Goal: Task Accomplishment & Management: Complete application form

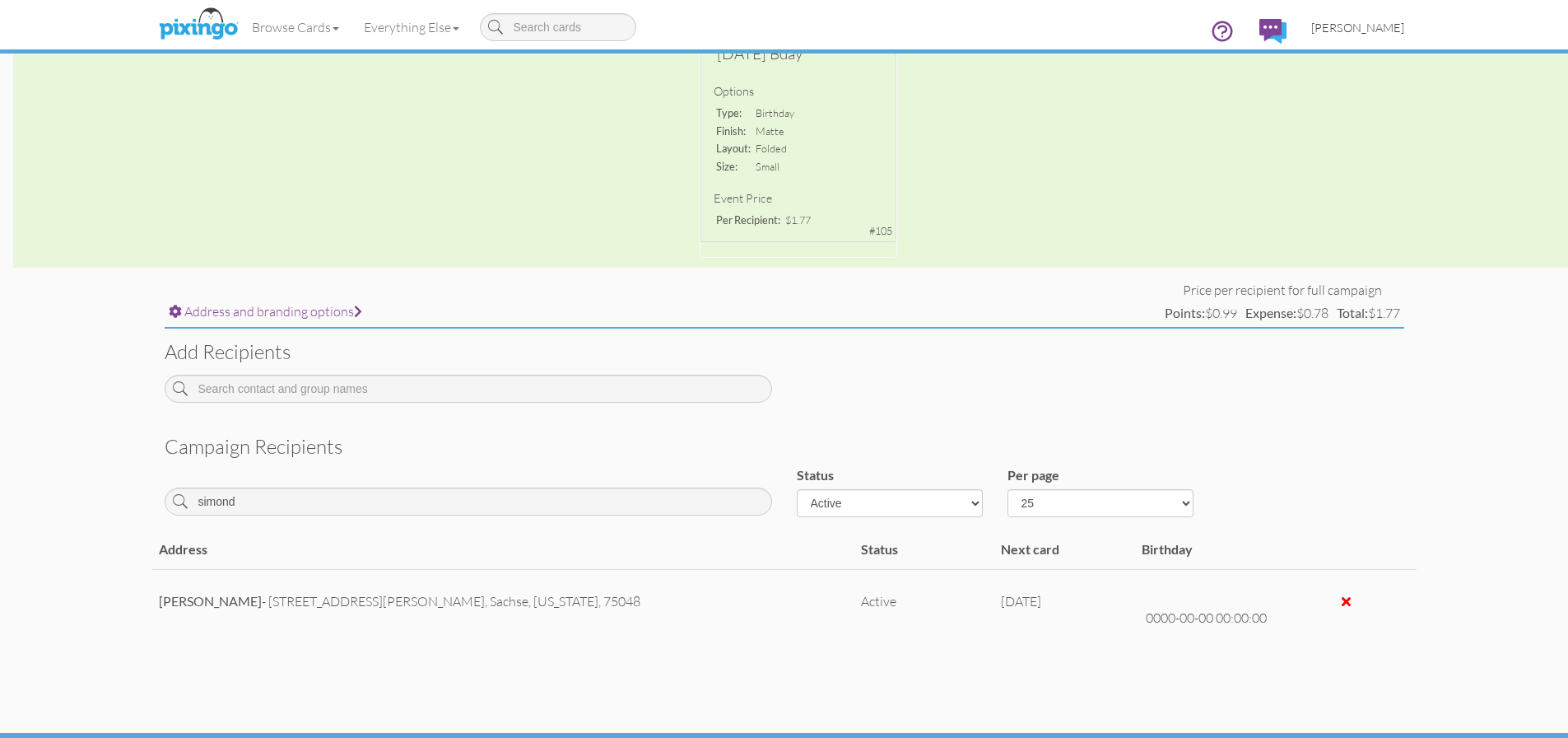
click at [1381, 38] on link "[PERSON_NAME]" at bounding box center [1358, 28] width 118 height 42
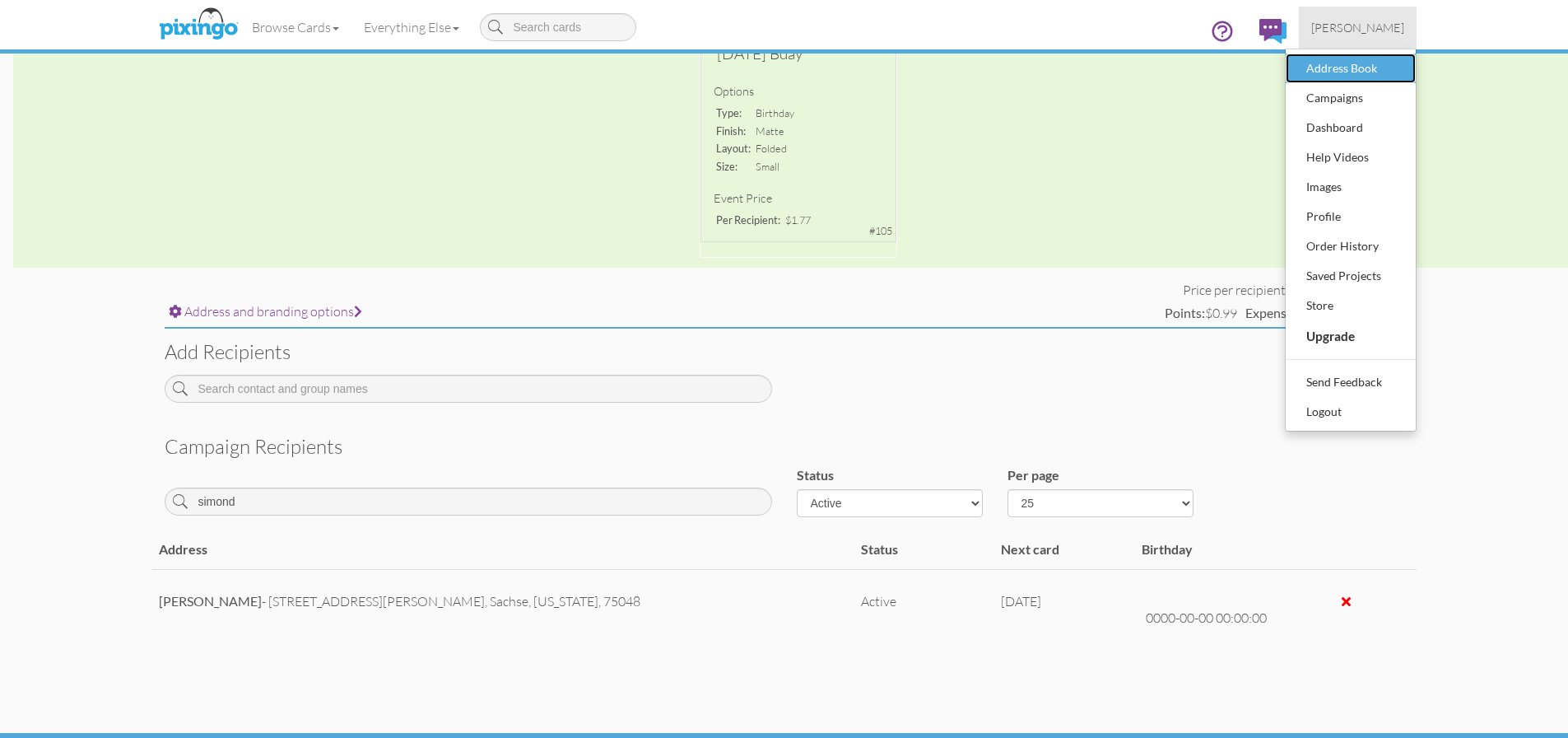
click at [1347, 65] on div "Address Book" at bounding box center [1350, 68] width 97 height 25
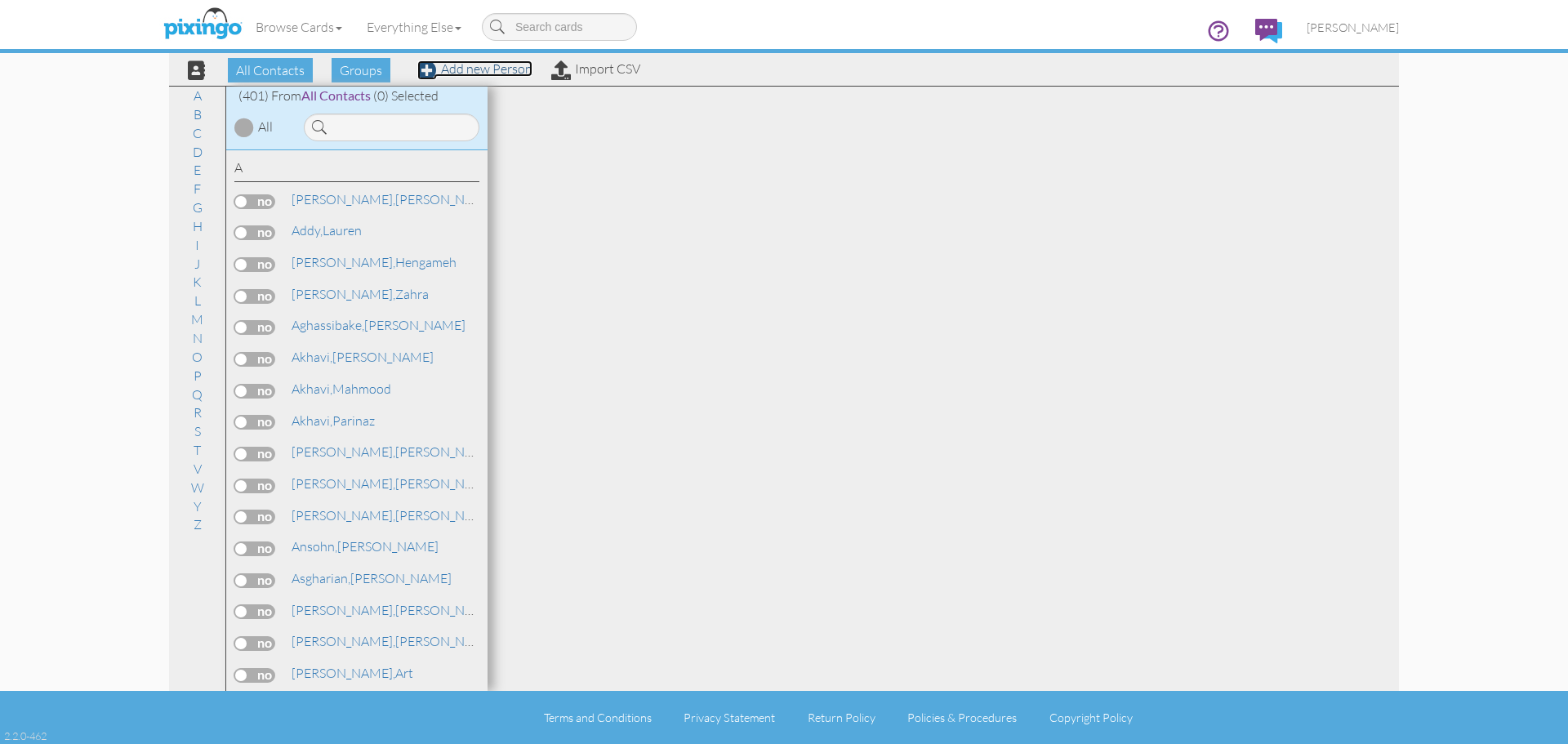
click at [470, 74] on link "Add new Person" at bounding box center [475, 68] width 115 height 17
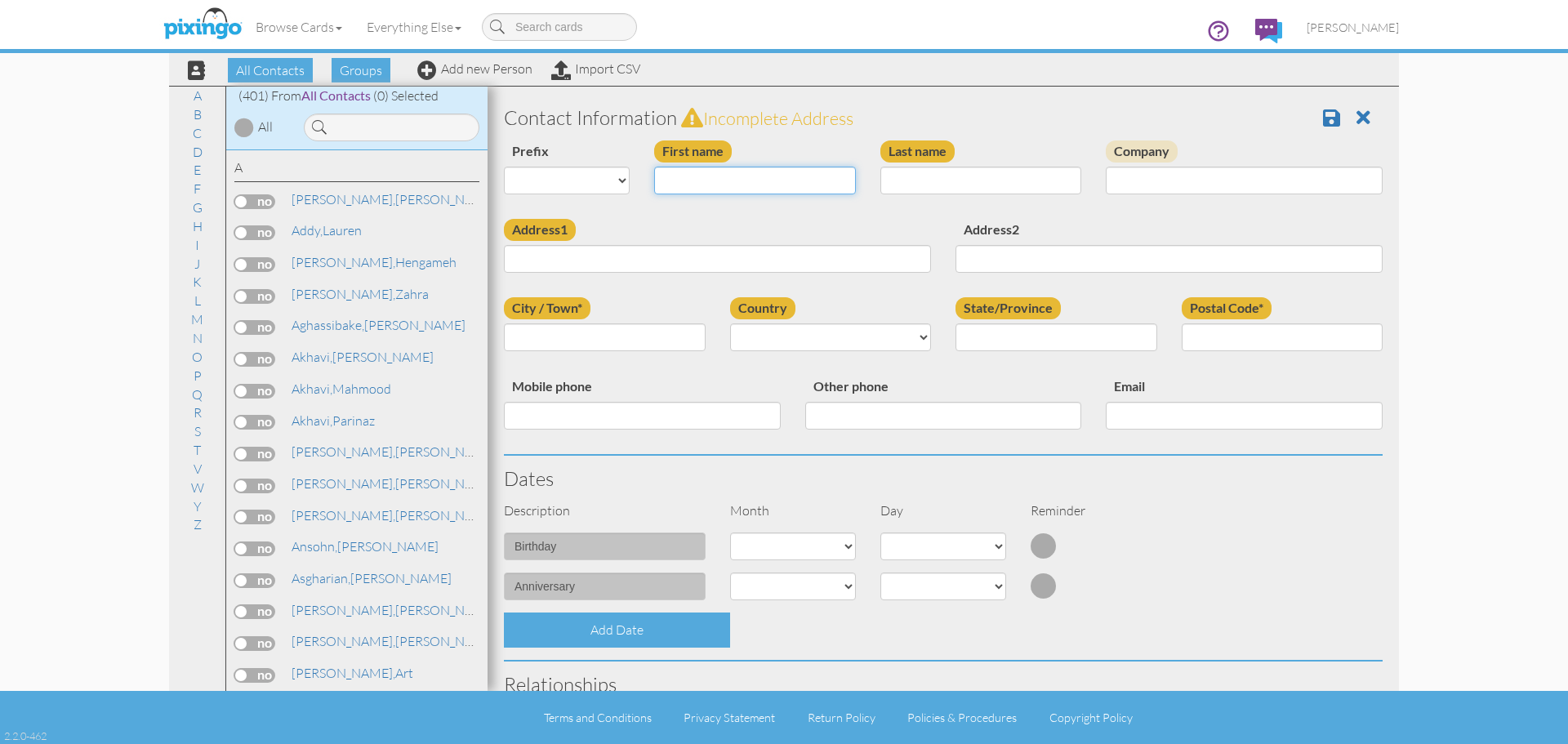
click at [714, 181] on input "First name" at bounding box center [755, 180] width 202 height 28
type input "[PERSON_NAME]"
type input "1304 Stome Mountain Pkwy"
type input "Savannah"
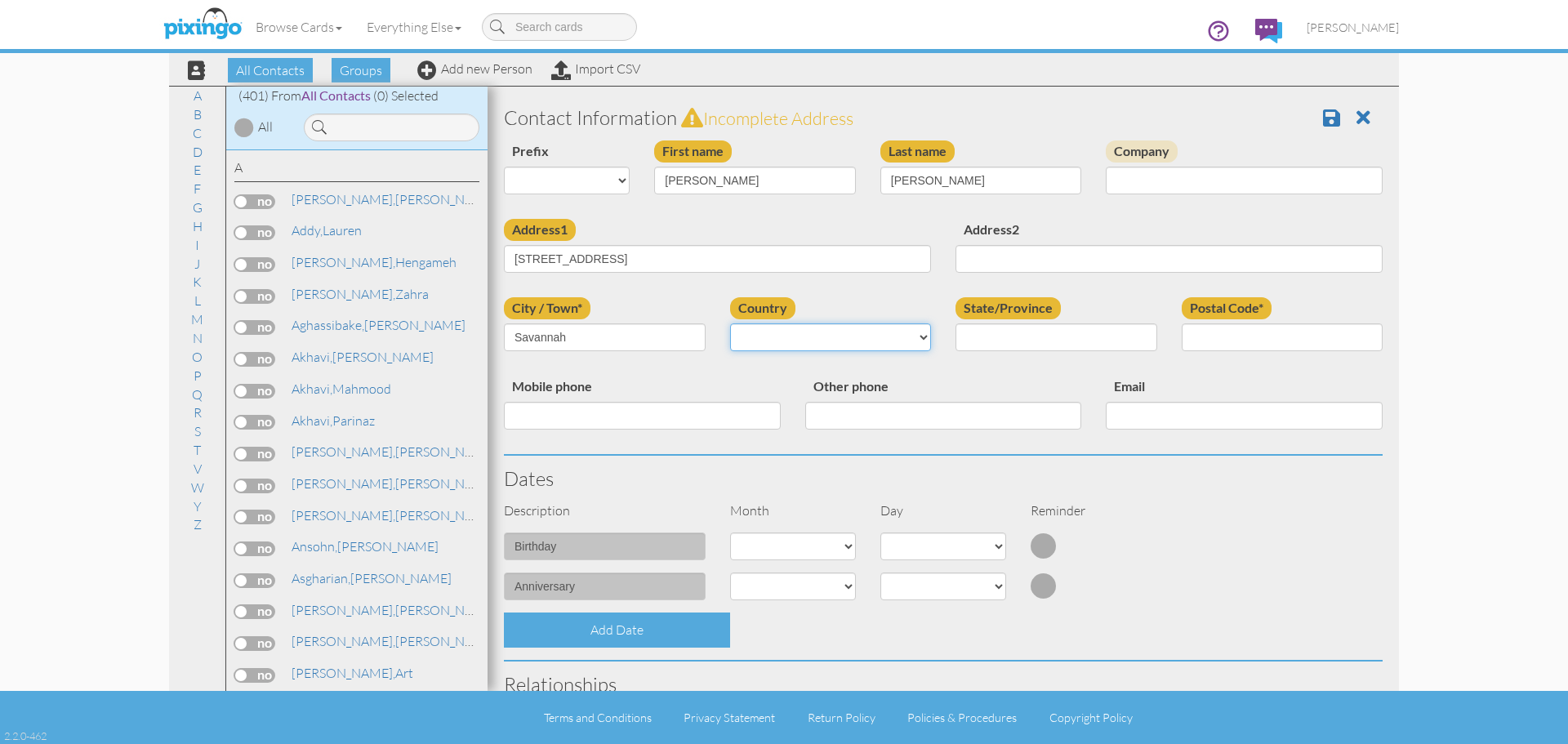
select select "object:3132"
select select "object:3430"
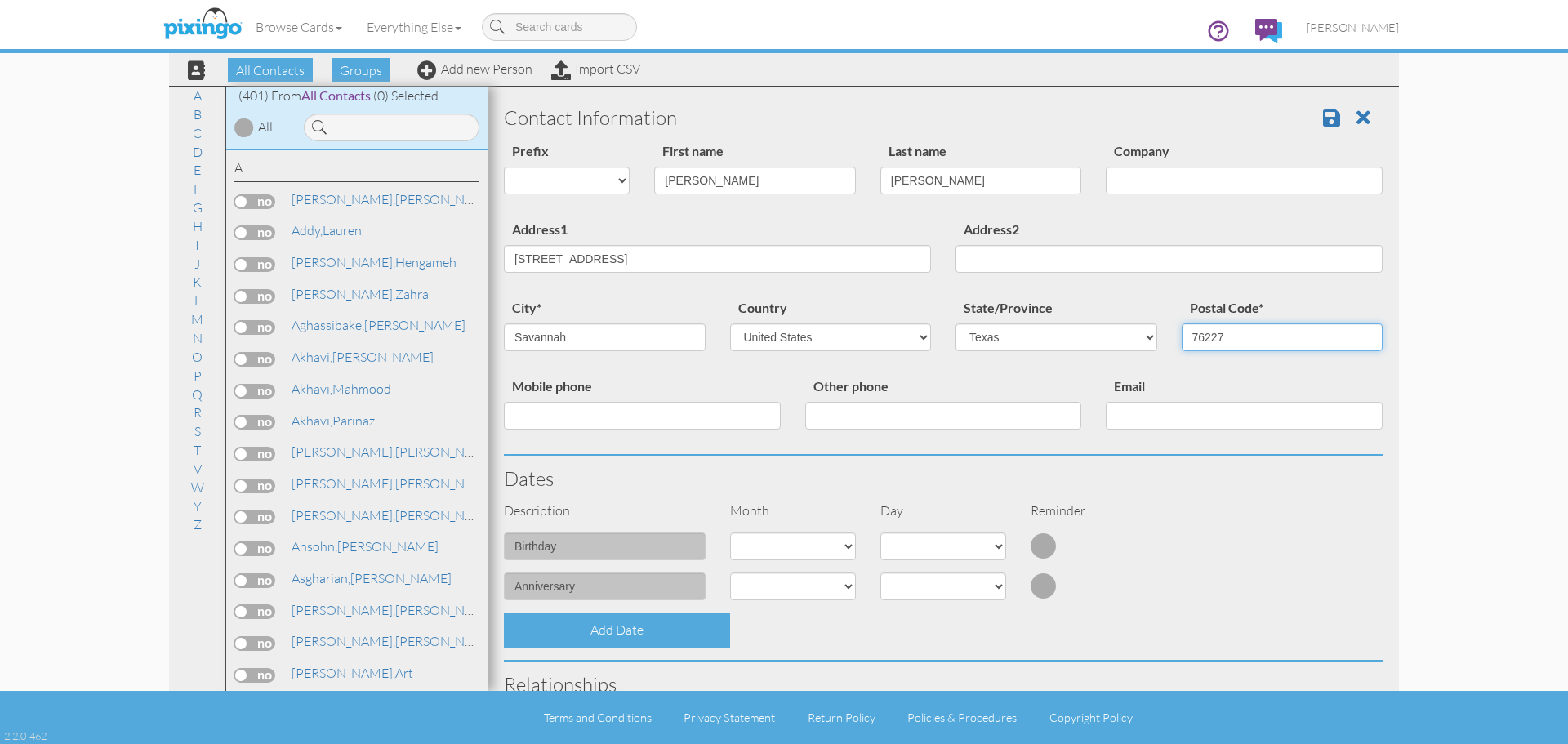
type input "76227"
click at [807, 550] on select "1 - [DATE] - [DATE] - [DATE] - [DATE] - [DATE] - [DATE] - [DATE] - [DATE] - [DA…" at bounding box center [792, 546] width 126 height 28
select select "object:3129"
click at [730, 532] on select "1 - [DATE] - [DATE] - [DATE] - [DATE] - [DATE] - [DATE] - [DATE] - [DATE] - [DA…" at bounding box center [792, 546] width 126 height 28
click at [910, 545] on select "1 2 3 4 5 6 7 8 9 10 11 12 13 14 15 16 17 18 19 20 21 22 23 24 25 26 27 28 29 3…" at bounding box center [943, 546] width 126 height 28
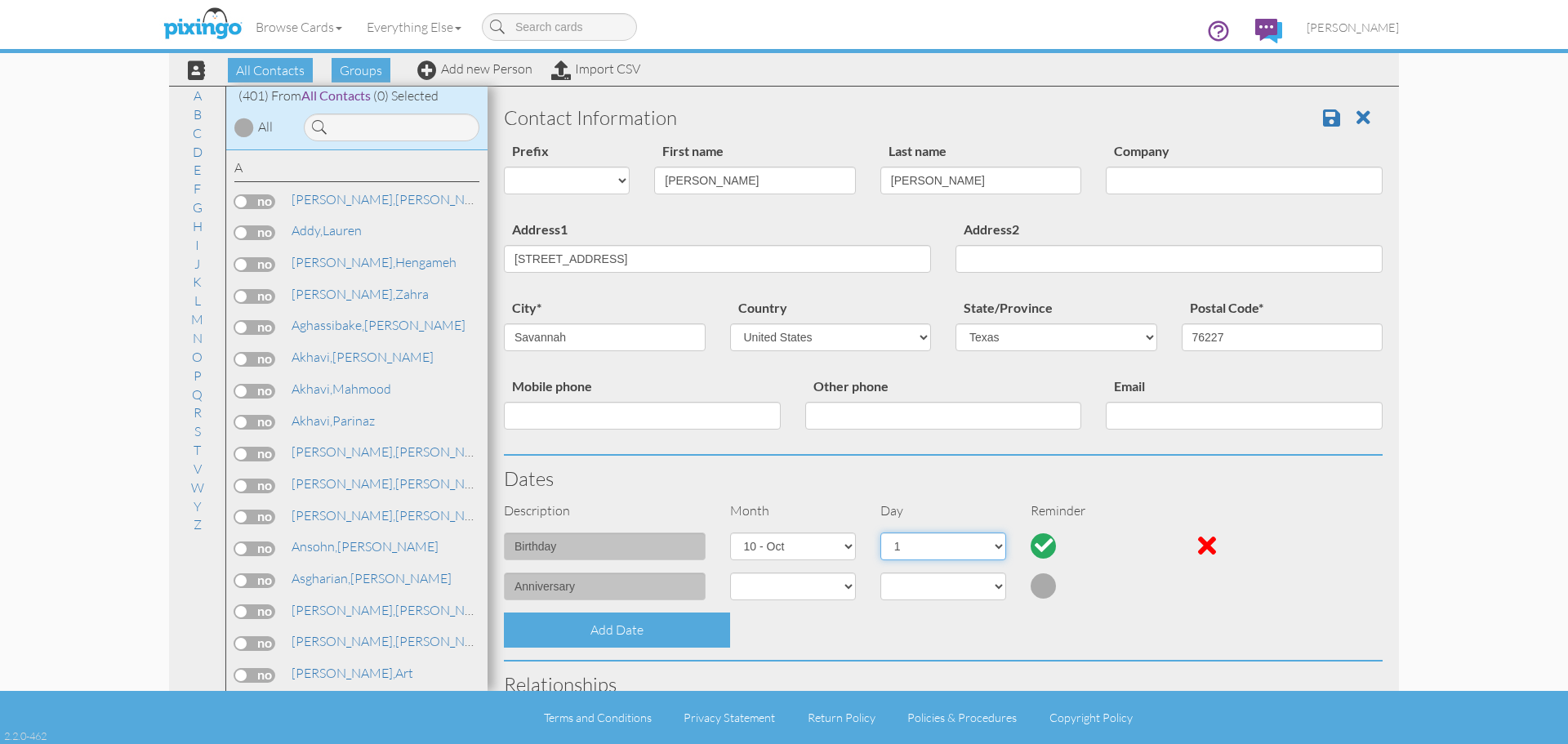
select select "number:15"
click at [880, 532] on select "1 2 3 4 5 6 7 8 9 10 11 12 13 14 15 16 17 18 19 20 21 22 23 24 25 26 27 28 29 3…" at bounding box center [943, 546] width 126 height 28
click at [1323, 113] on span at bounding box center [1331, 118] width 17 height 20
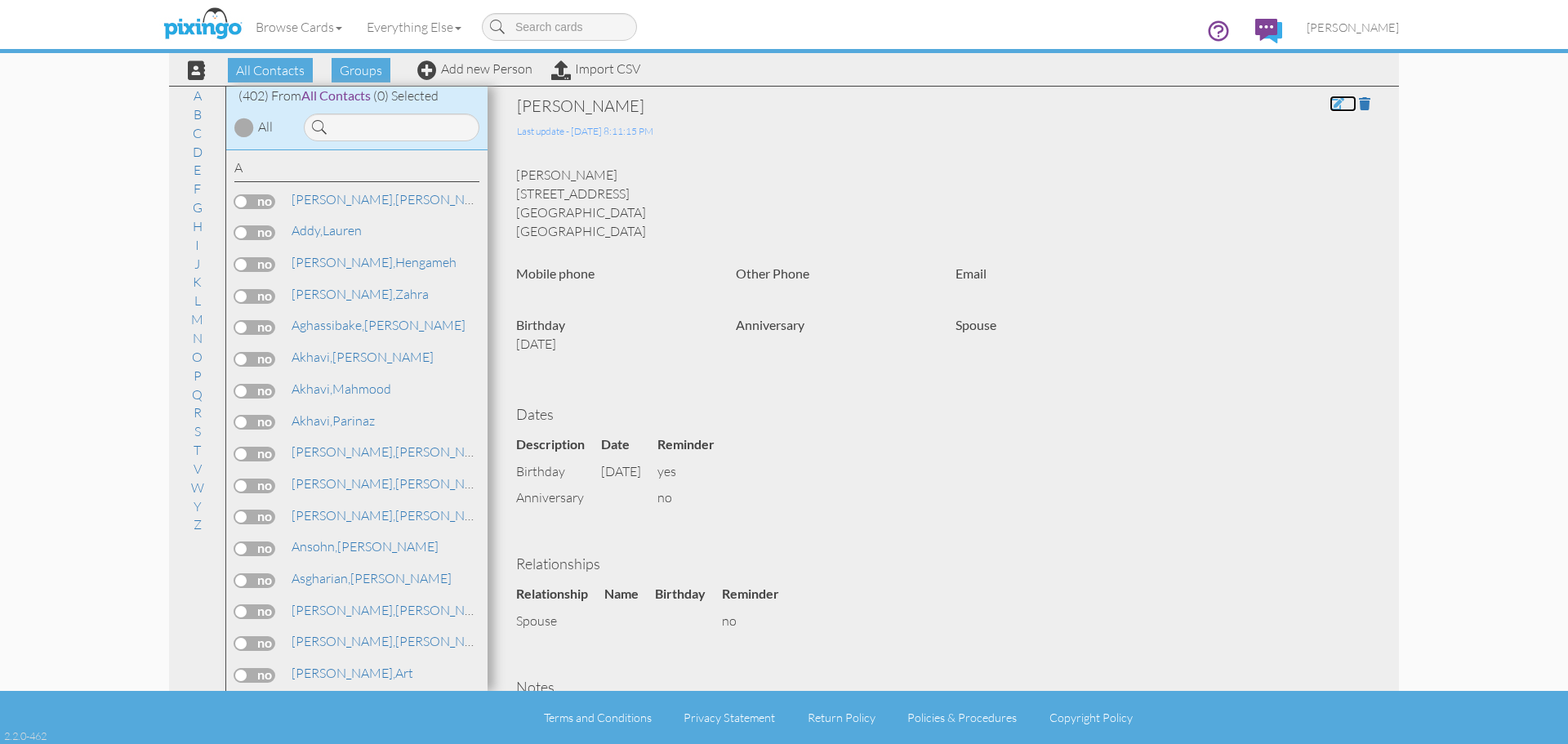
click at [1330, 106] on span at bounding box center [1337, 103] width 15 height 13
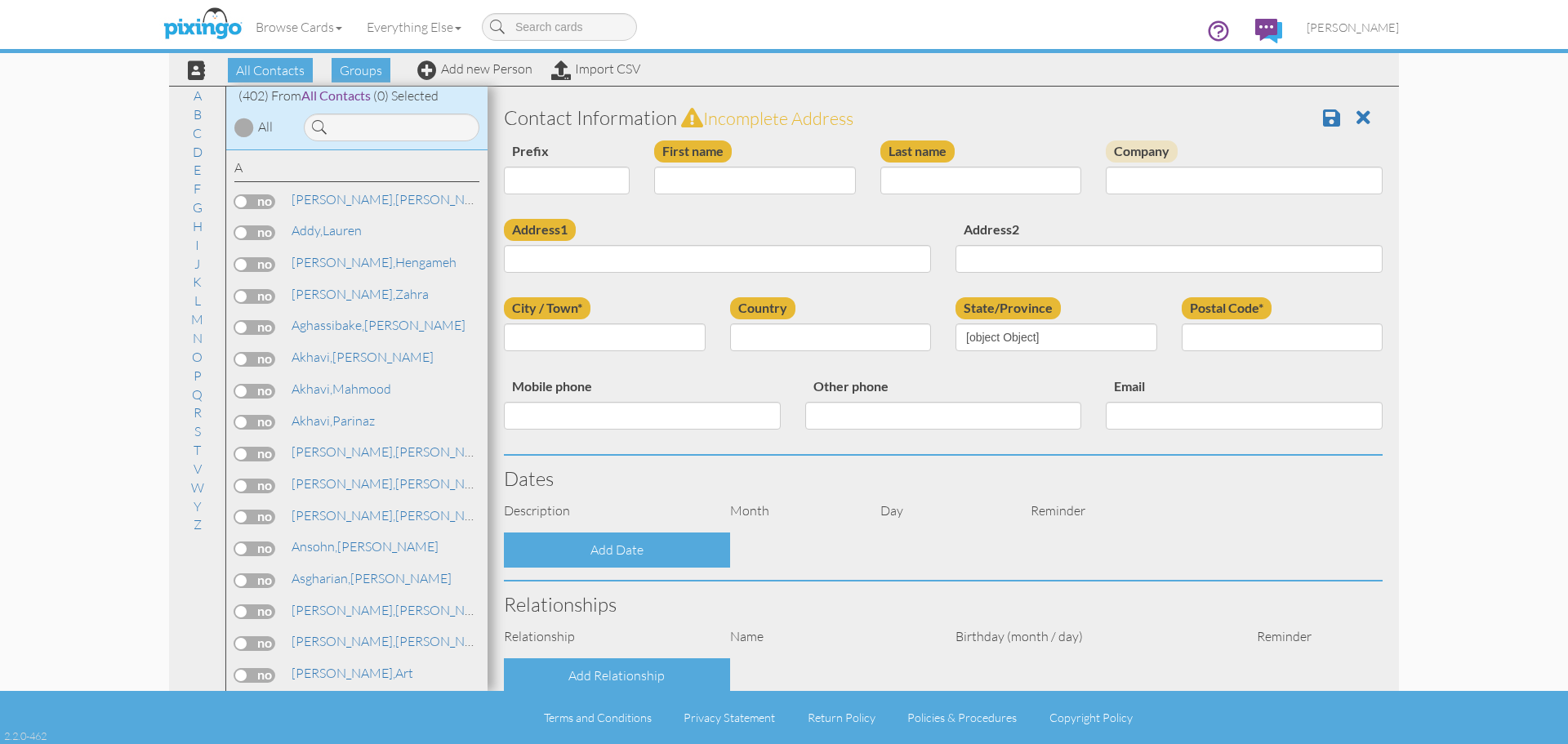
type input "[PERSON_NAME]"
type input "1304 Stome Mountain Pkwy"
type input "Savannah"
type input "76227"
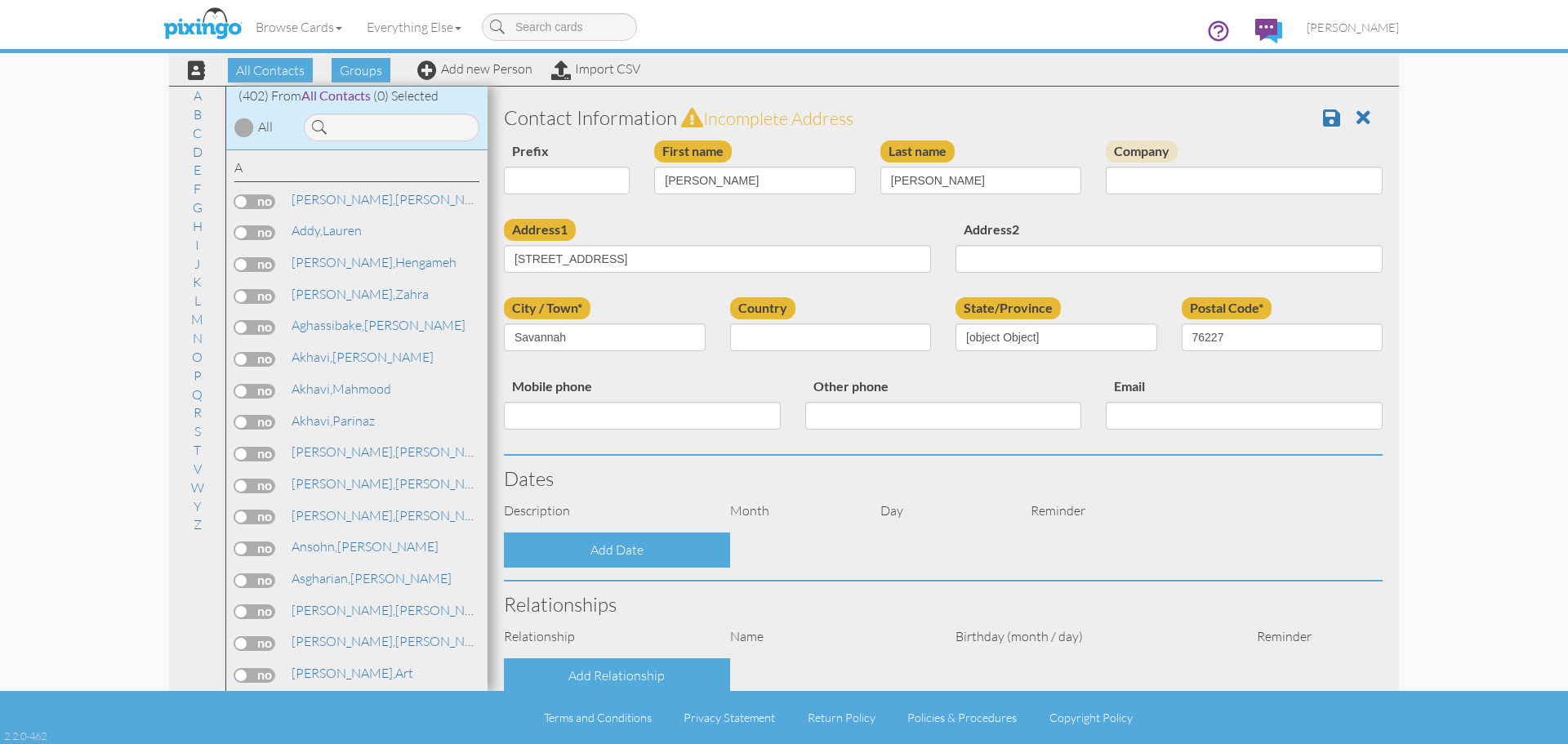
select select "object:1446"
select select "object:1691"
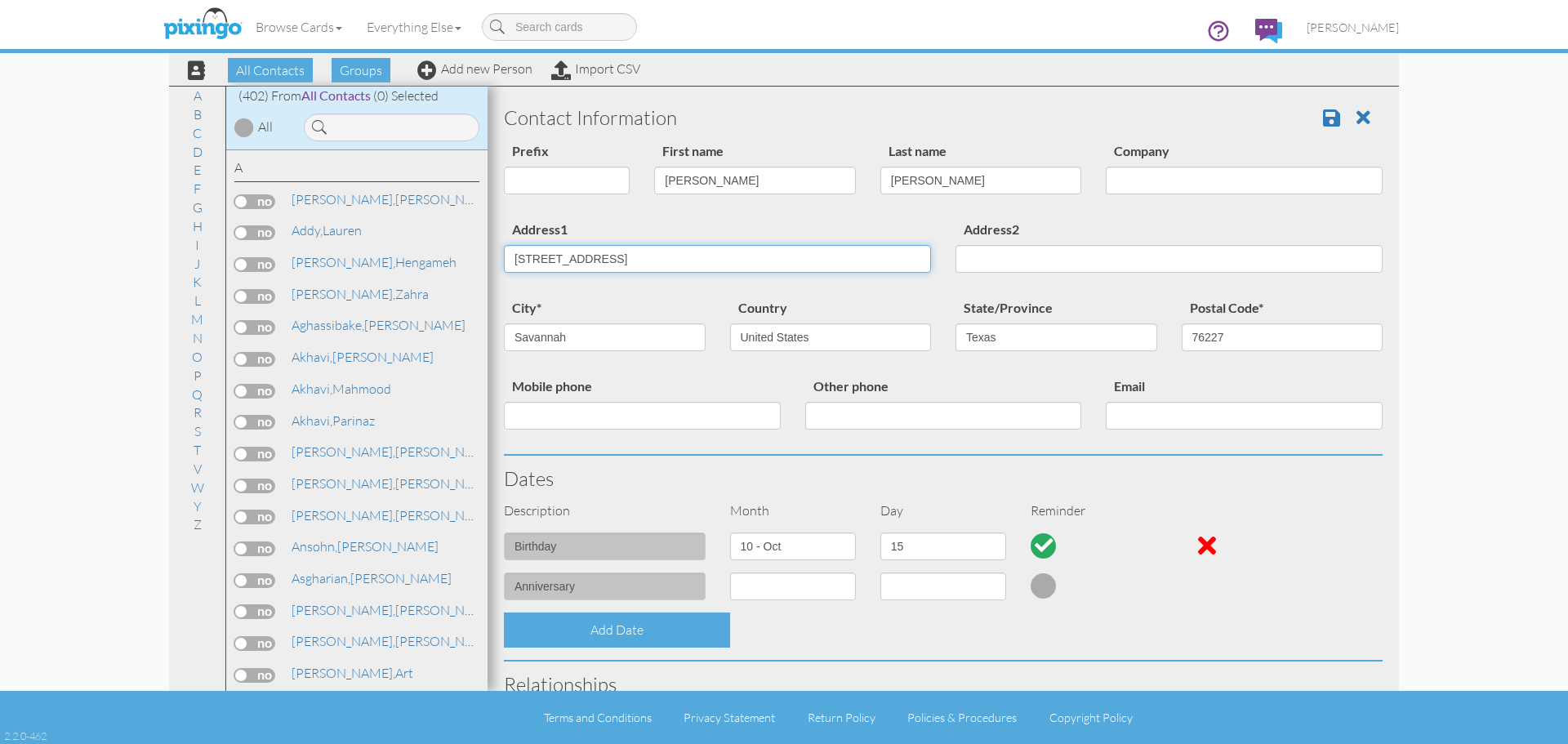
click at [568, 260] on input "1304 Stome Mountain Pkwy" at bounding box center [717, 259] width 427 height 28
type input "[STREET_ADDRESS]"
click at [1323, 122] on span at bounding box center [1331, 118] width 17 height 20
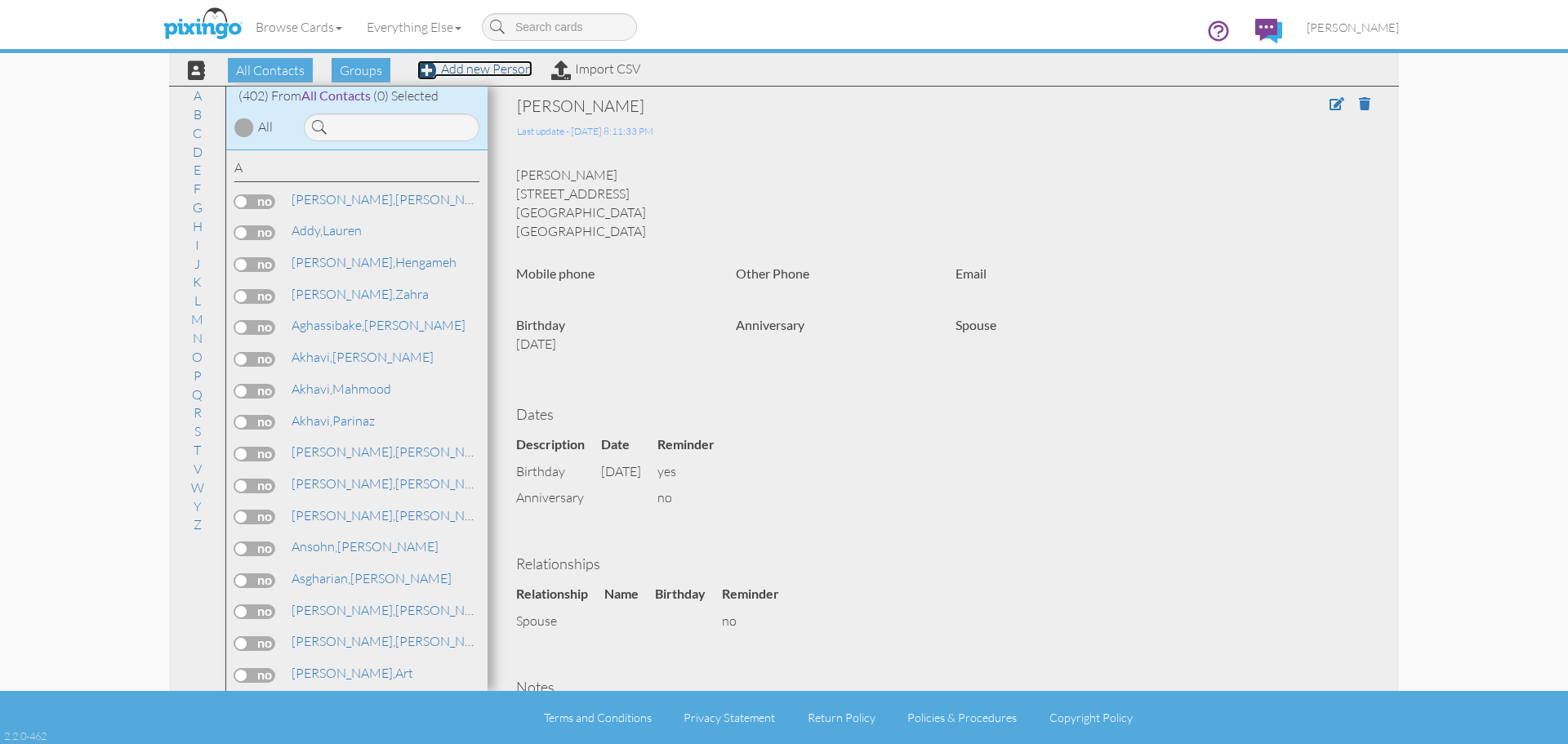
click at [462, 75] on link "Add new Person" at bounding box center [475, 68] width 115 height 17
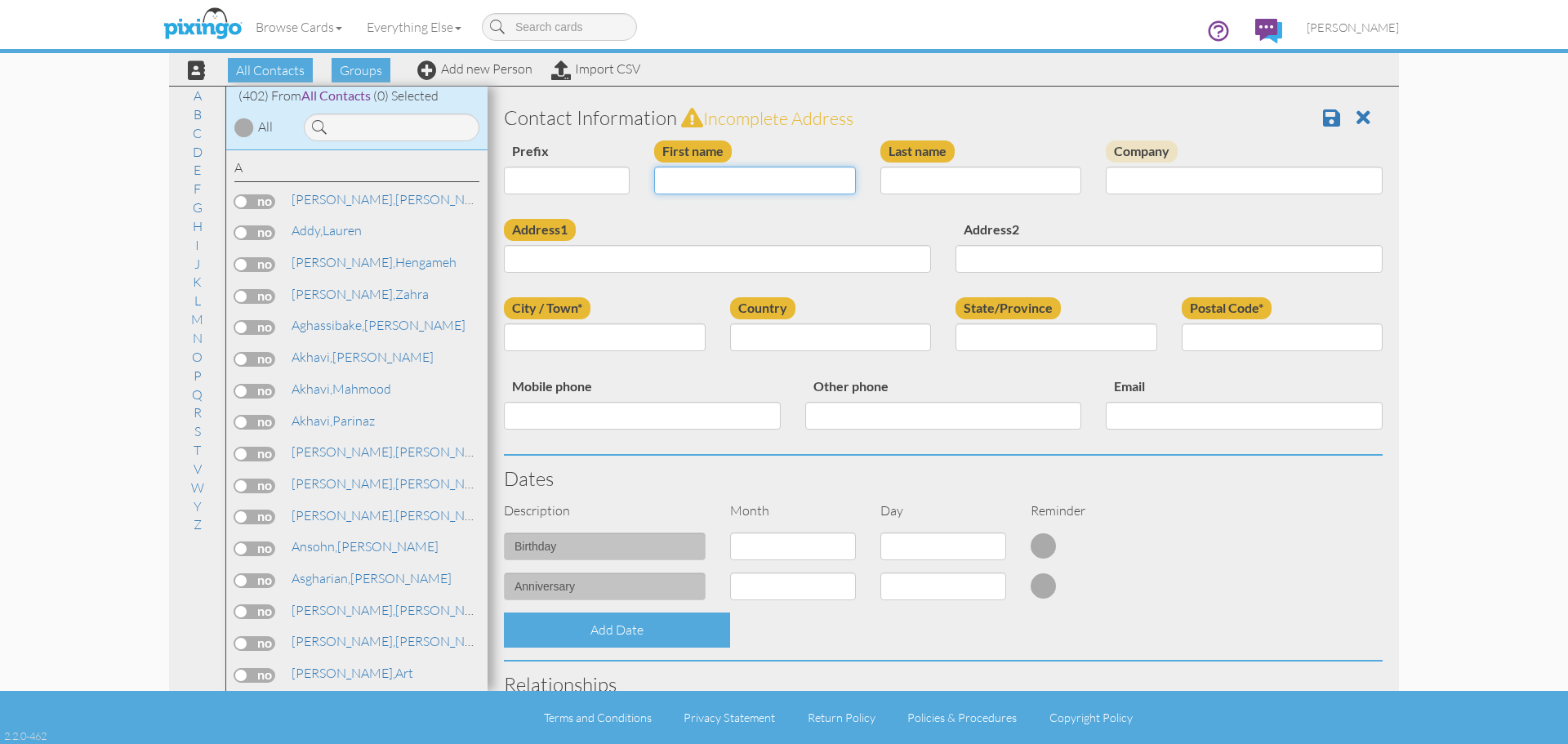
click at [706, 180] on input "First name" at bounding box center [755, 180] width 202 height 28
type input "[PERSON_NAME]"
type input "Nethercutt"
type input "1304 Stone Mountain Pkwy"
type input "Savannah"
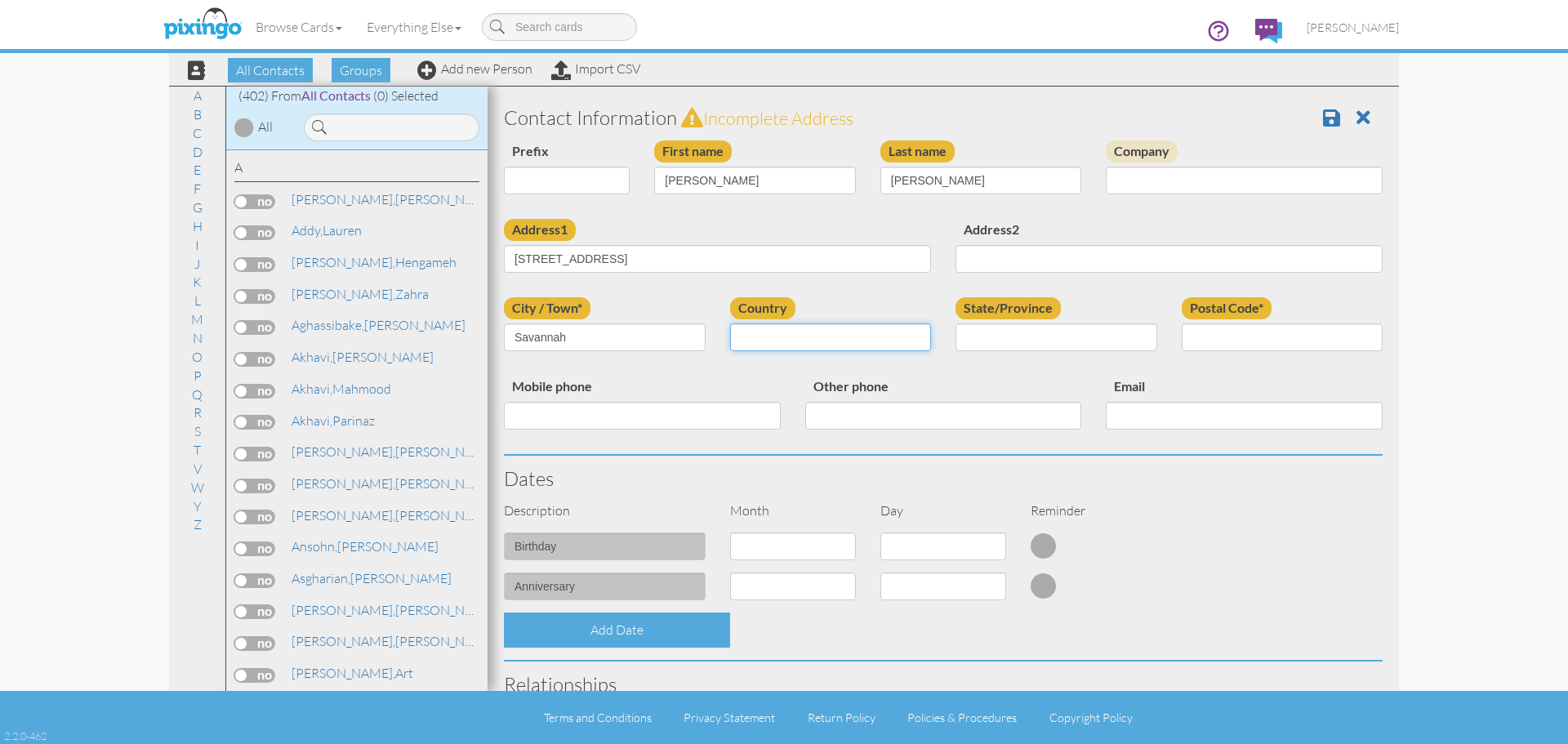
select select "object:1447"
select select "object:1745"
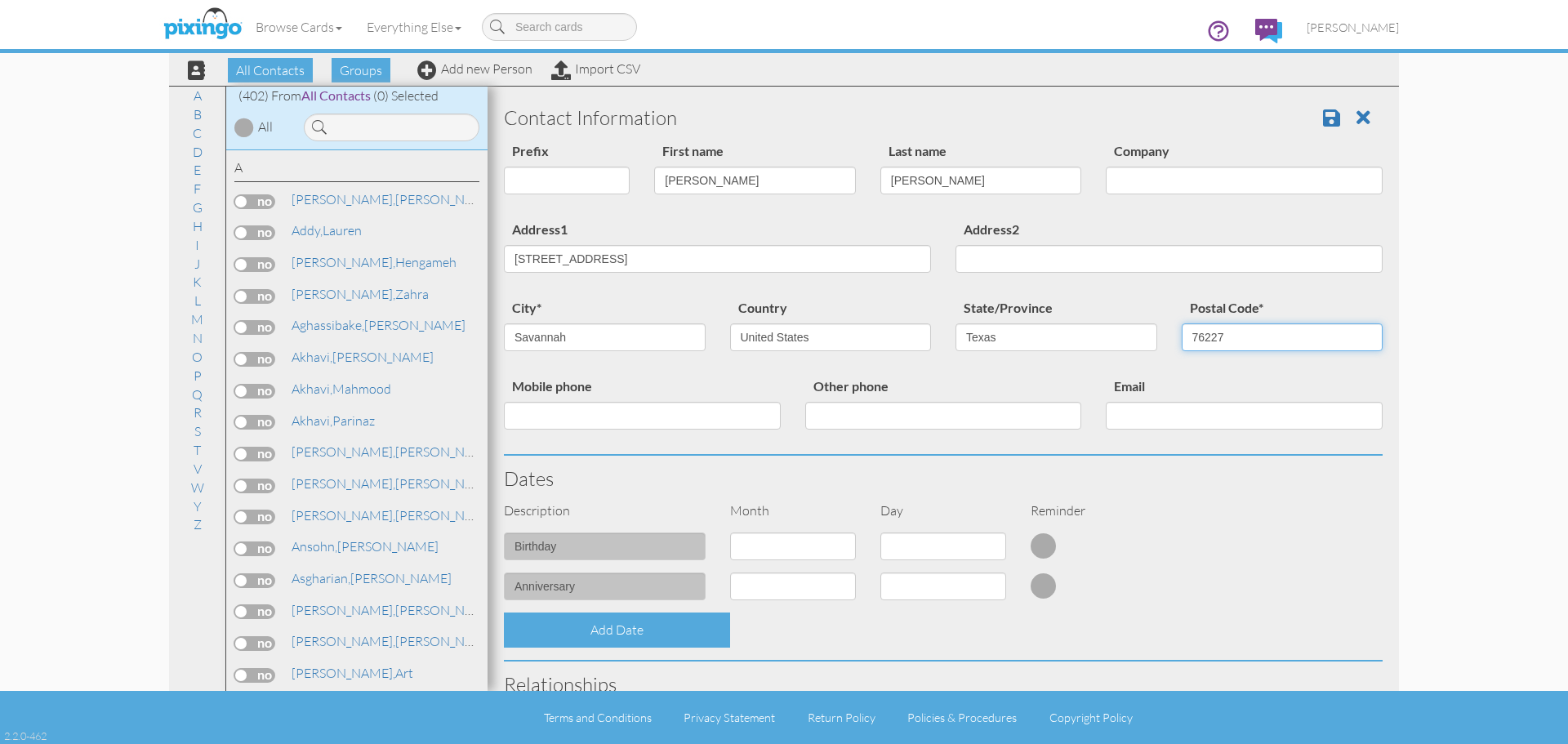
type input "76227"
click at [790, 544] on select "1 - Jan 2 - Feb 3 - Mar 4 - Apr 5 - May 6 - Jun 7 - Jul 8 - Aug 9 - Sep 10 - Oc…" at bounding box center [792, 546] width 126 height 28
select select "object:1445"
click at [730, 532] on select "1 - Jan 2 - Feb 3 - Mar 4 - Apr 5 - May 6 - Jun 7 - Jul 8 - Aug 9 - Sep 10 - Oc…" at bounding box center [792, 546] width 126 height 28
select select "number:1"
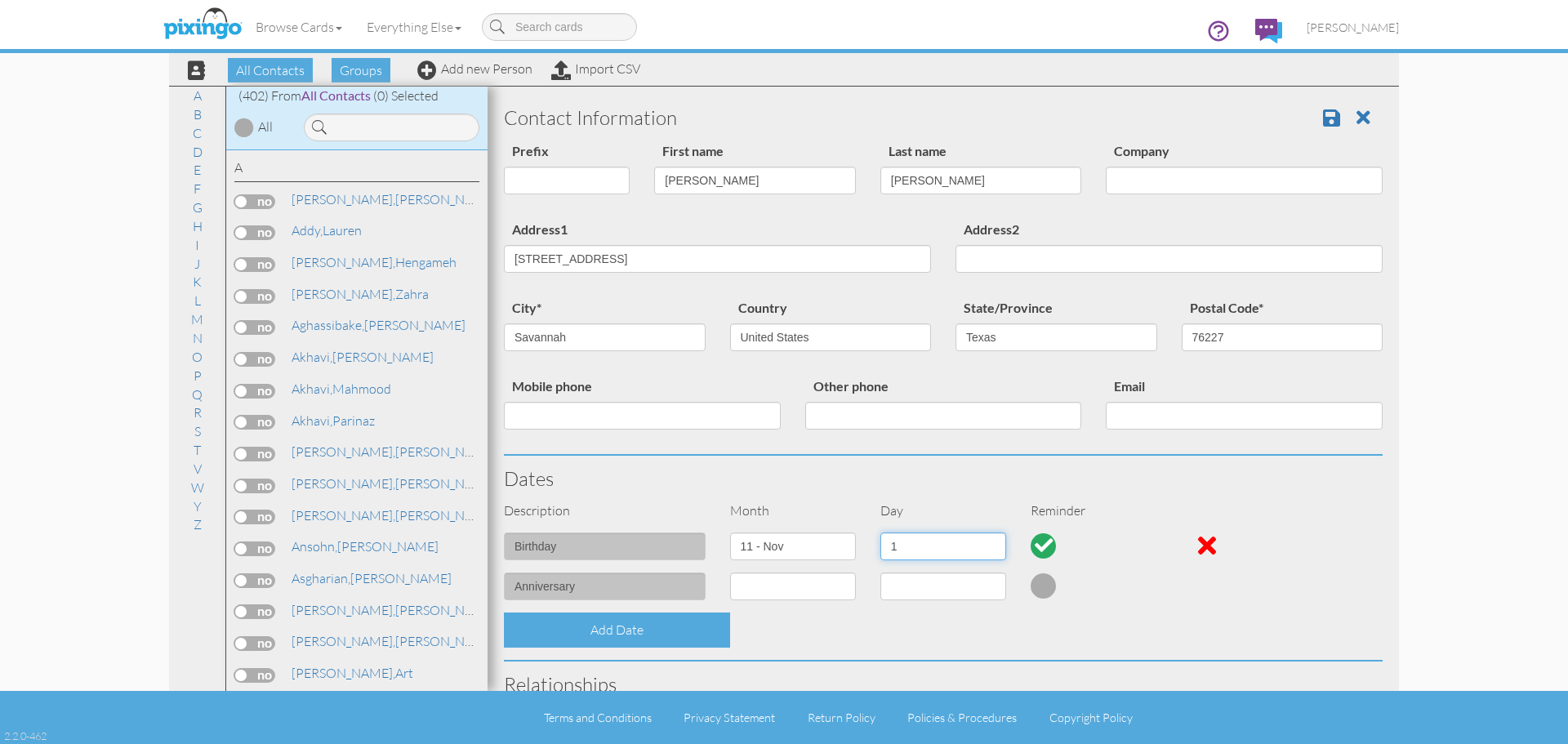
click at [938, 547] on select "1 2 3 4 5 6 7 8 9 10 11 12 13 14 15 16 17 18 19 20 21 22 23 24 25 26 27 28 29 30" at bounding box center [943, 546] width 126 height 28
click at [910, 550] on select "1 2 3 4 5 6 7 8 9 10 11 12 13 14 15 16 17 18 19 20 21 22 23 24 25 26 27 28 29 30" at bounding box center [943, 546] width 126 height 28
click at [1323, 116] on span at bounding box center [1331, 118] width 17 height 20
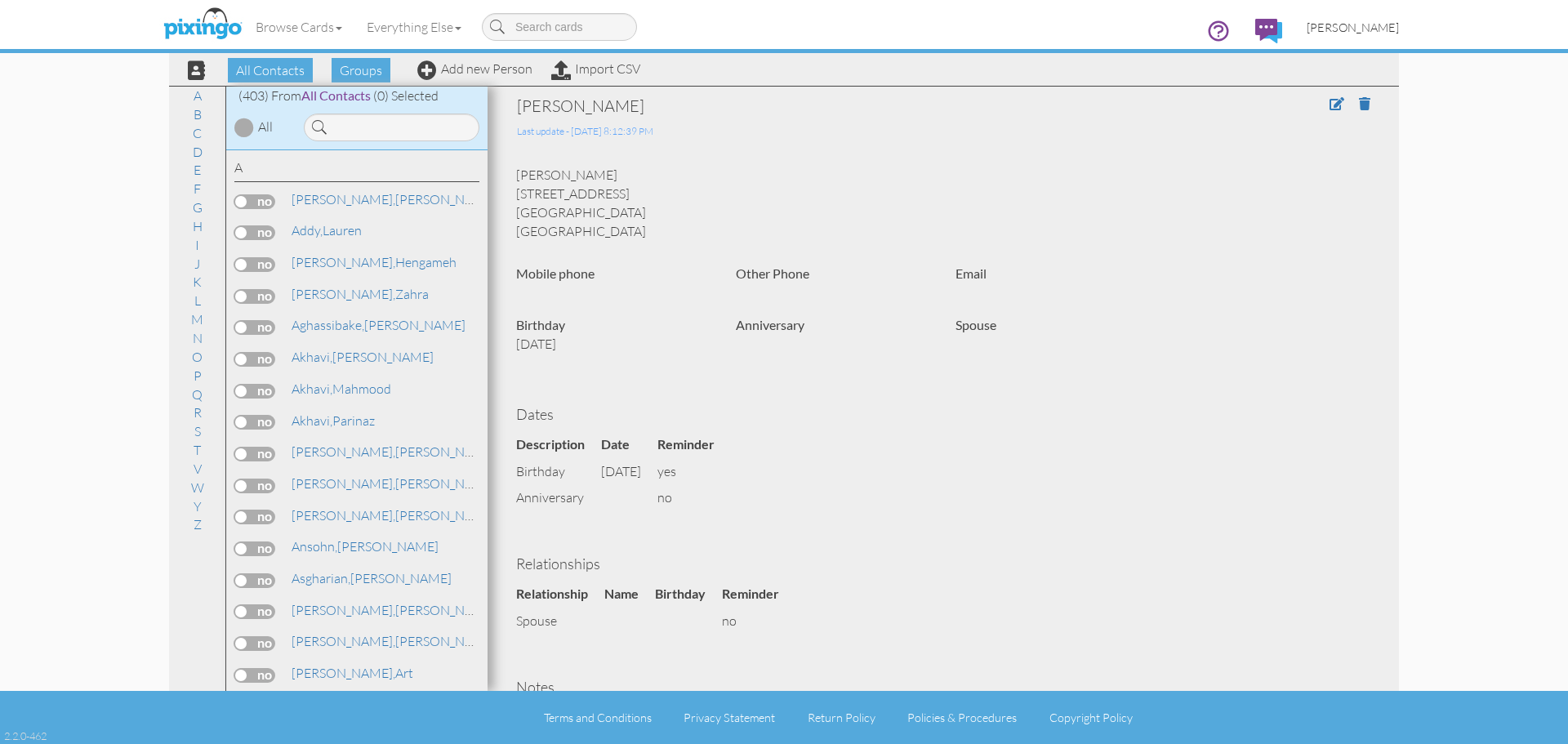
click at [1353, 28] on span "[PERSON_NAME]" at bounding box center [1352, 28] width 92 height 14
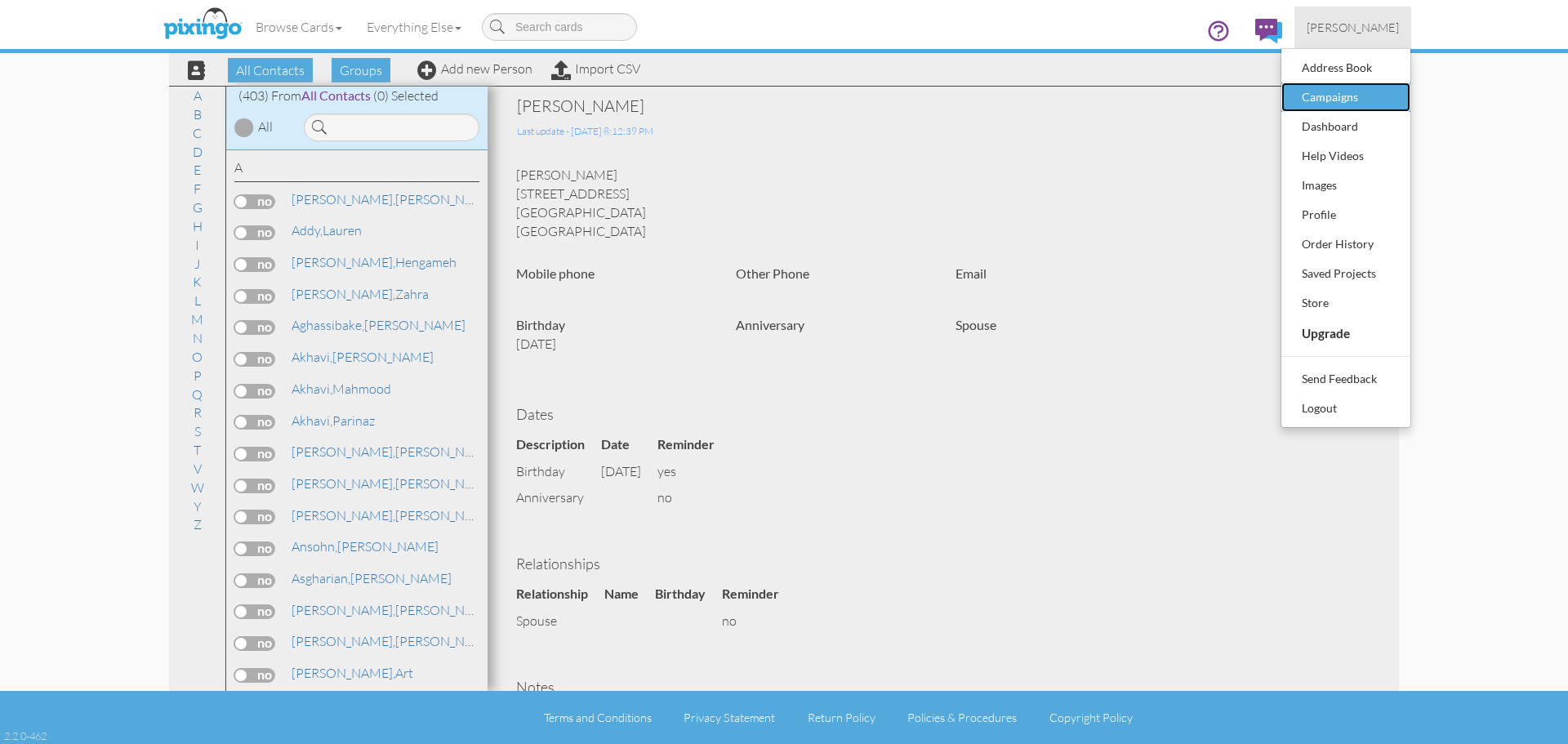
click at [1347, 103] on div "Campaigns" at bounding box center [1345, 97] width 96 height 25
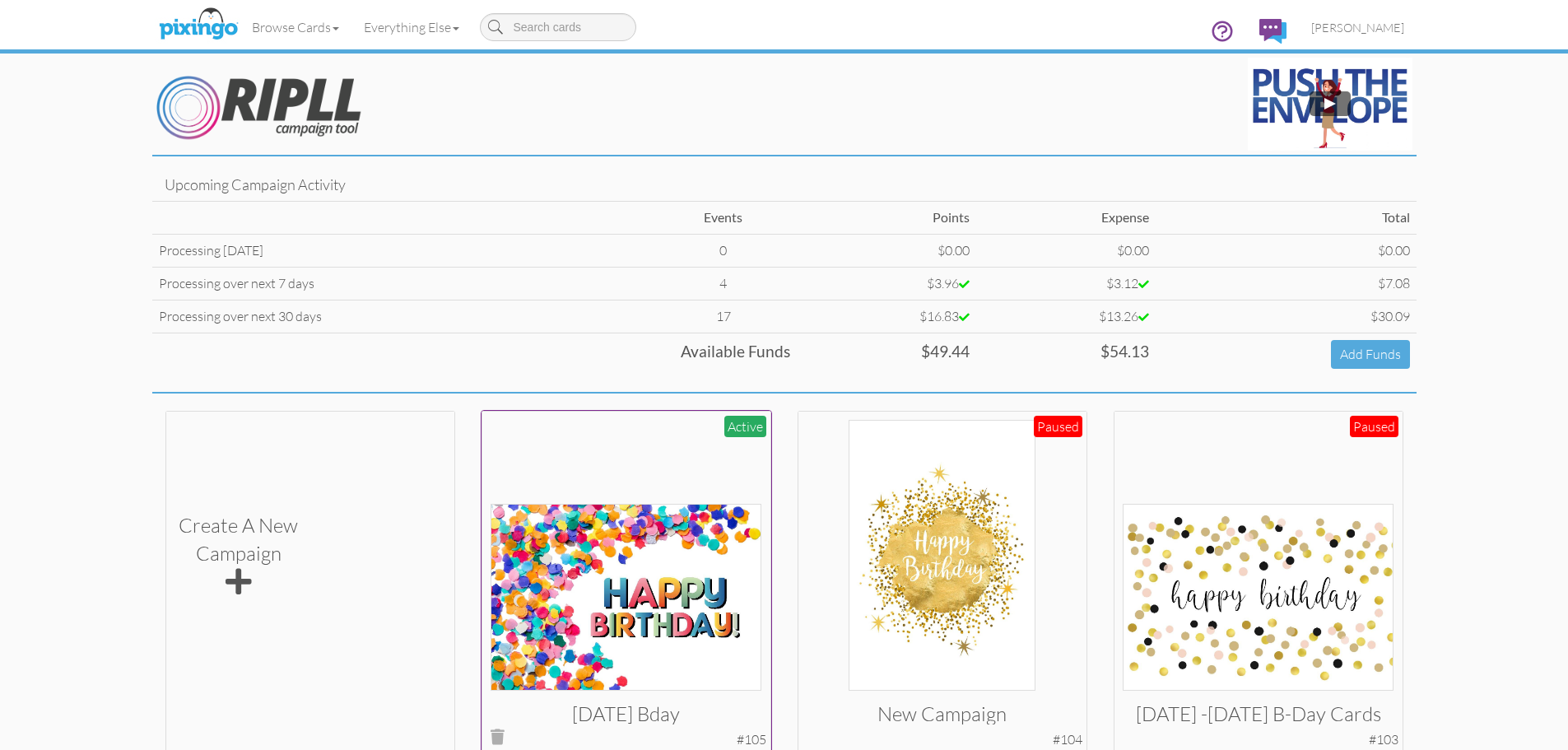
click at [646, 550] on img at bounding box center [626, 596] width 271 height 187
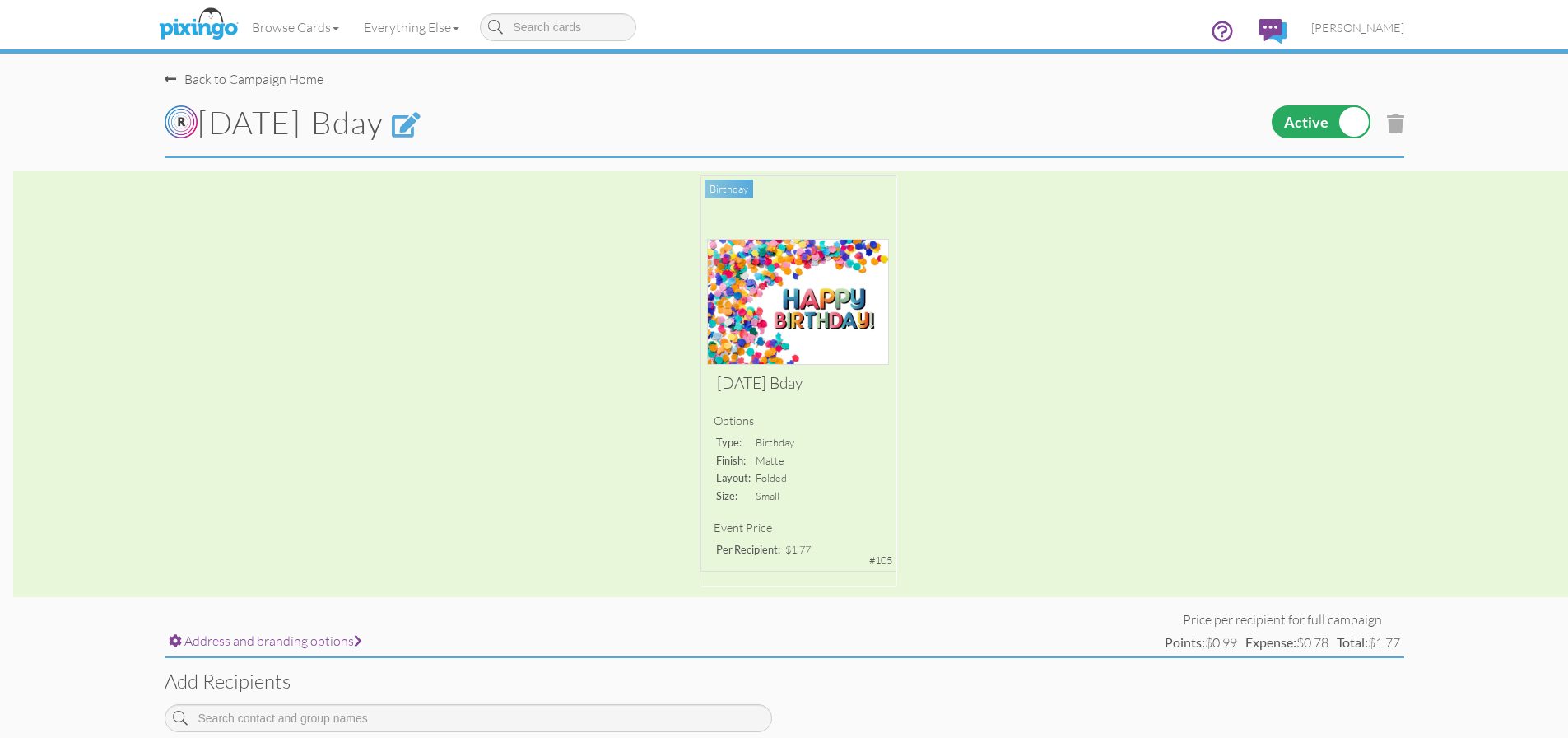
scroll to position [165, 0]
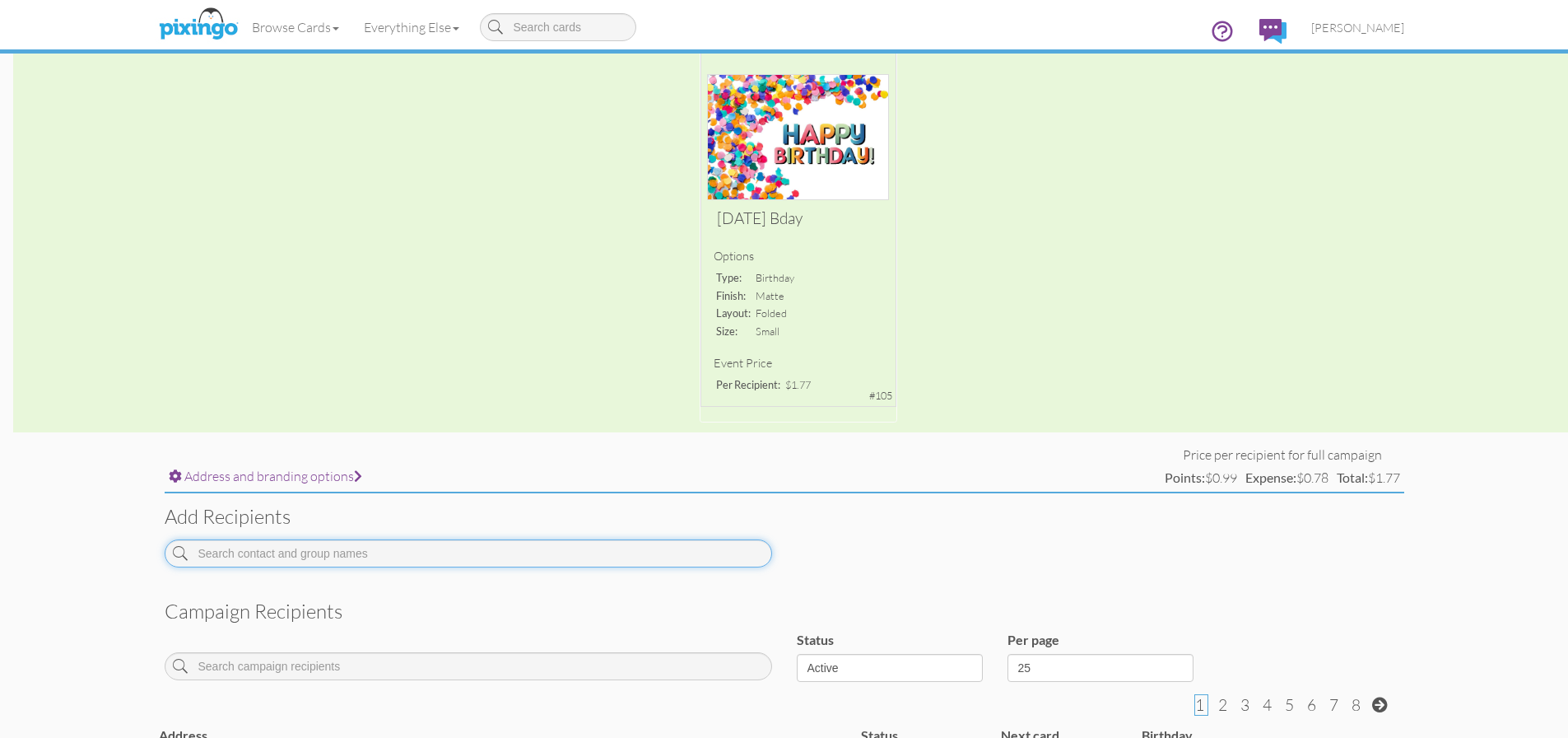
click at [314, 554] on input at bounding box center [468, 554] width 607 height 28
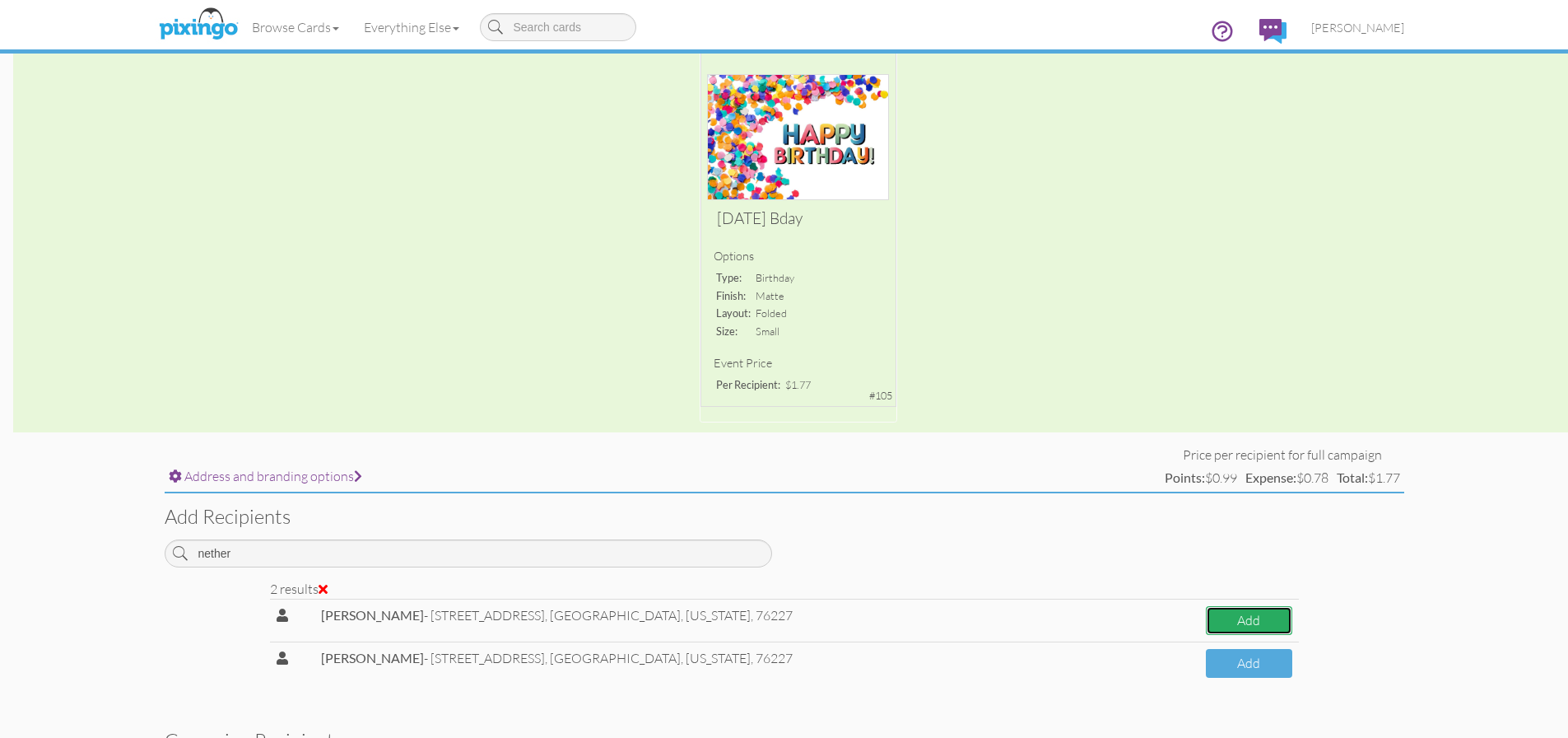
click at [1263, 612] on button "Add" at bounding box center [1248, 620] width 86 height 29
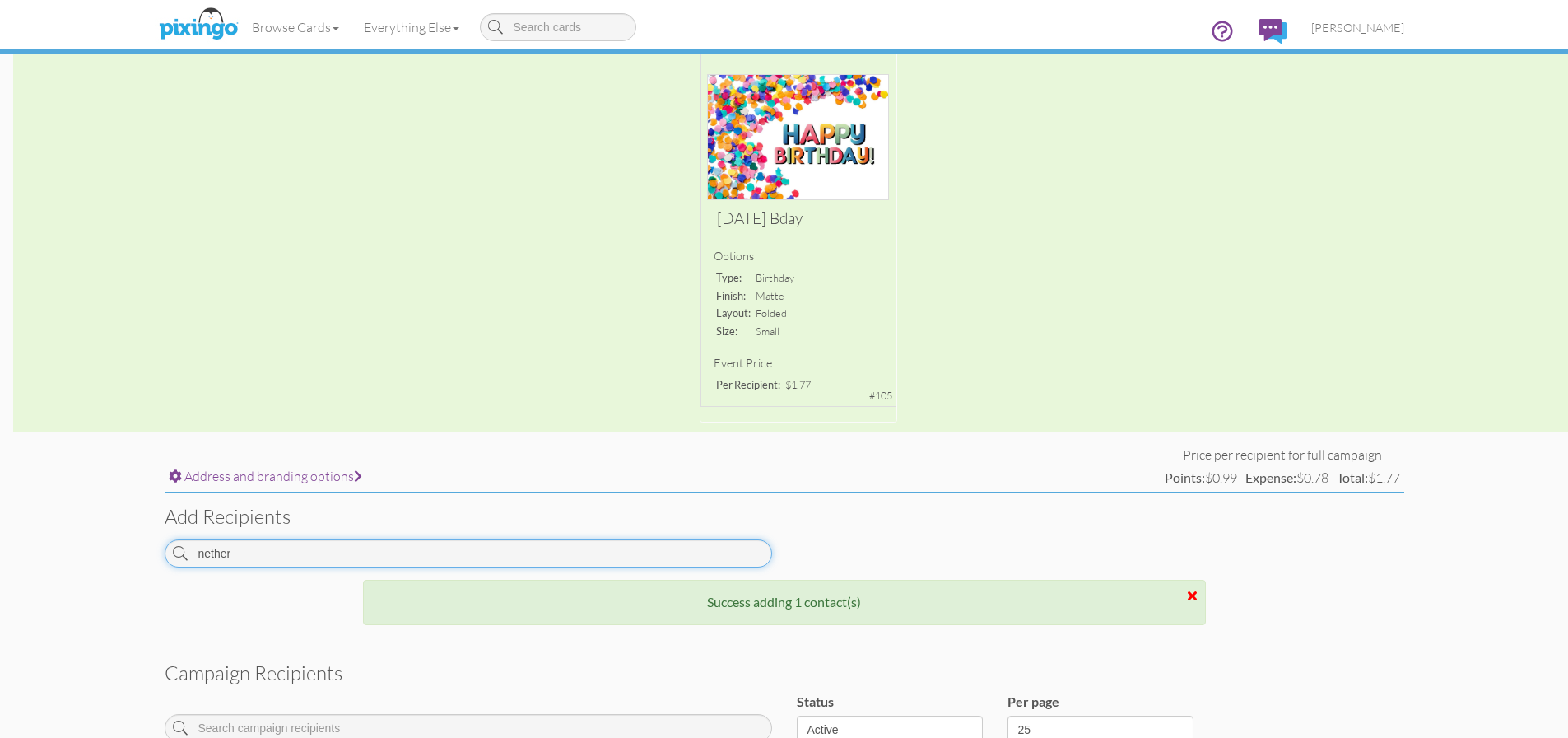
click at [402, 542] on input "nether" at bounding box center [468, 554] width 607 height 28
drag, startPoint x: 252, startPoint y: 544, endPoint x: 152, endPoint y: 542, distance: 100.0
click at [153, 542] on div "nether" at bounding box center [469, 559] width 632 height 40
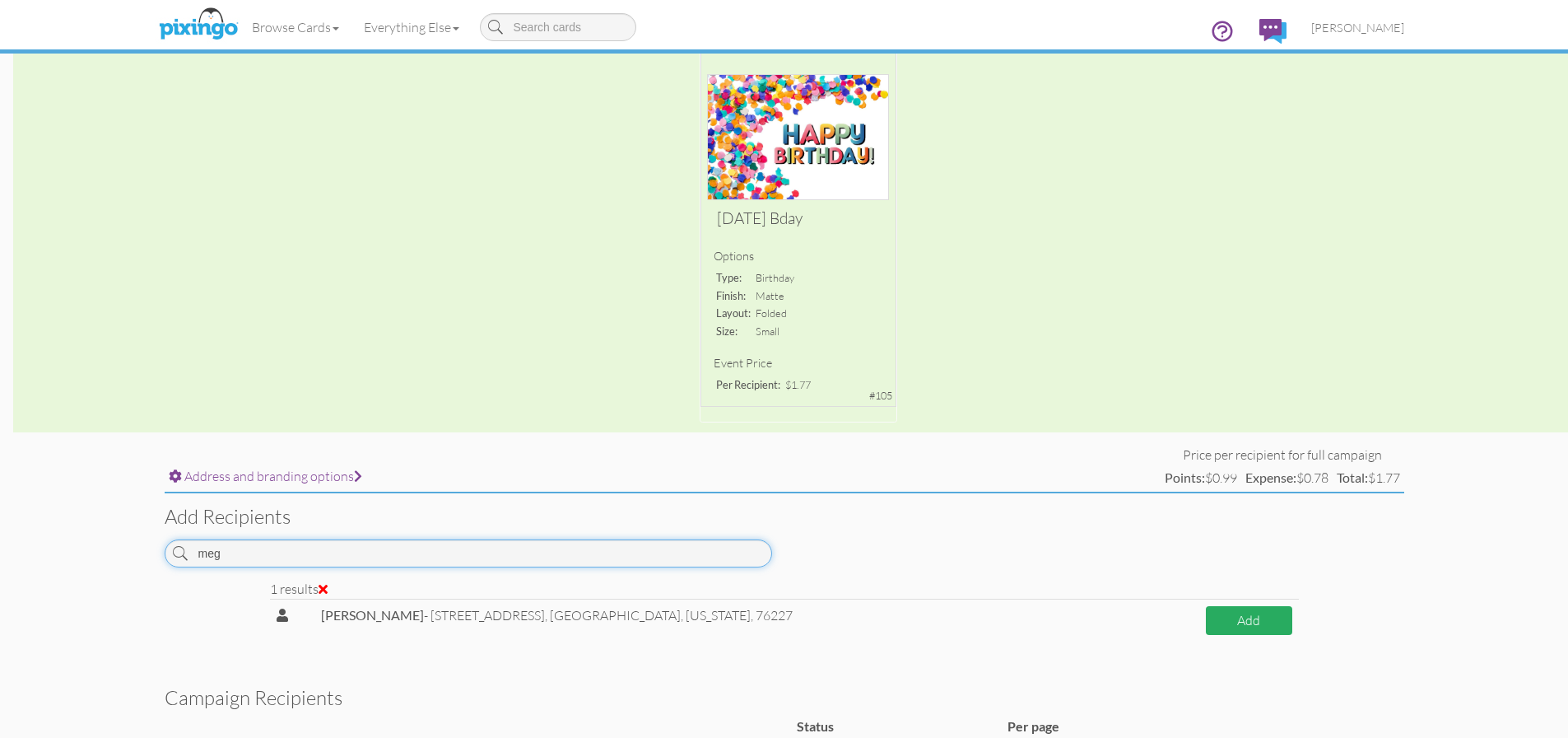
type input "meg"
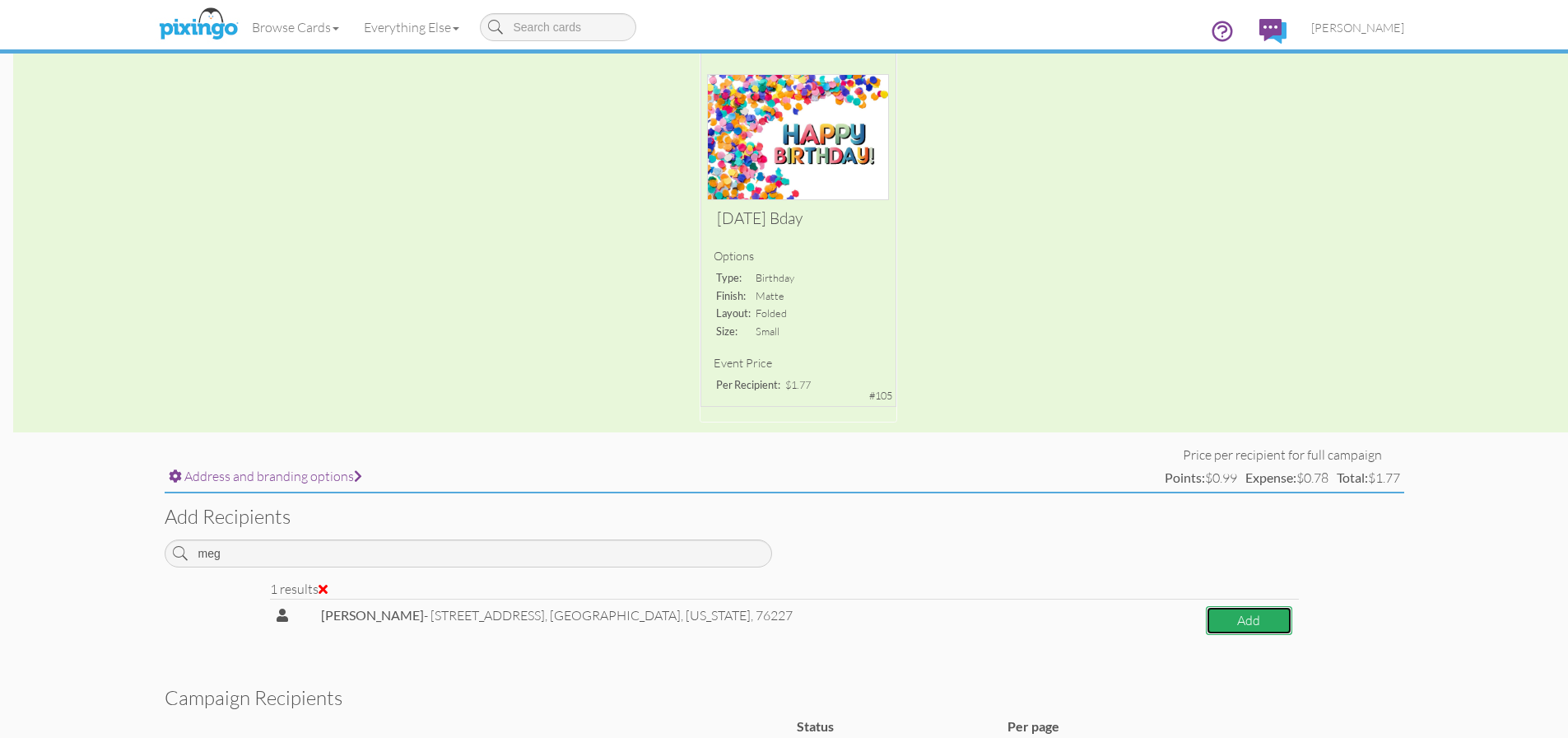
click at [1245, 617] on button "Add" at bounding box center [1248, 620] width 86 height 29
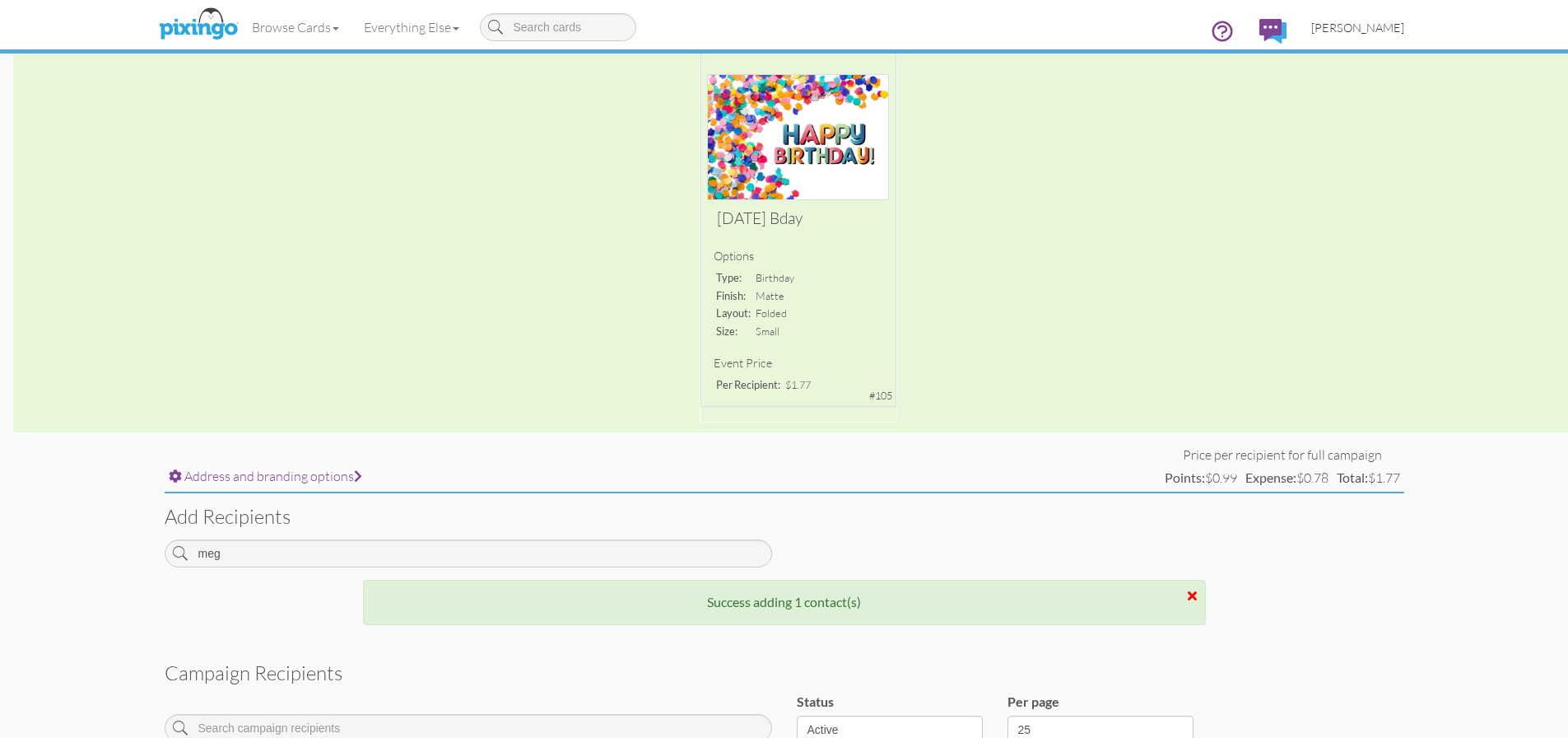
click at [1374, 23] on span "[PERSON_NAME]" at bounding box center [1357, 28] width 93 height 14
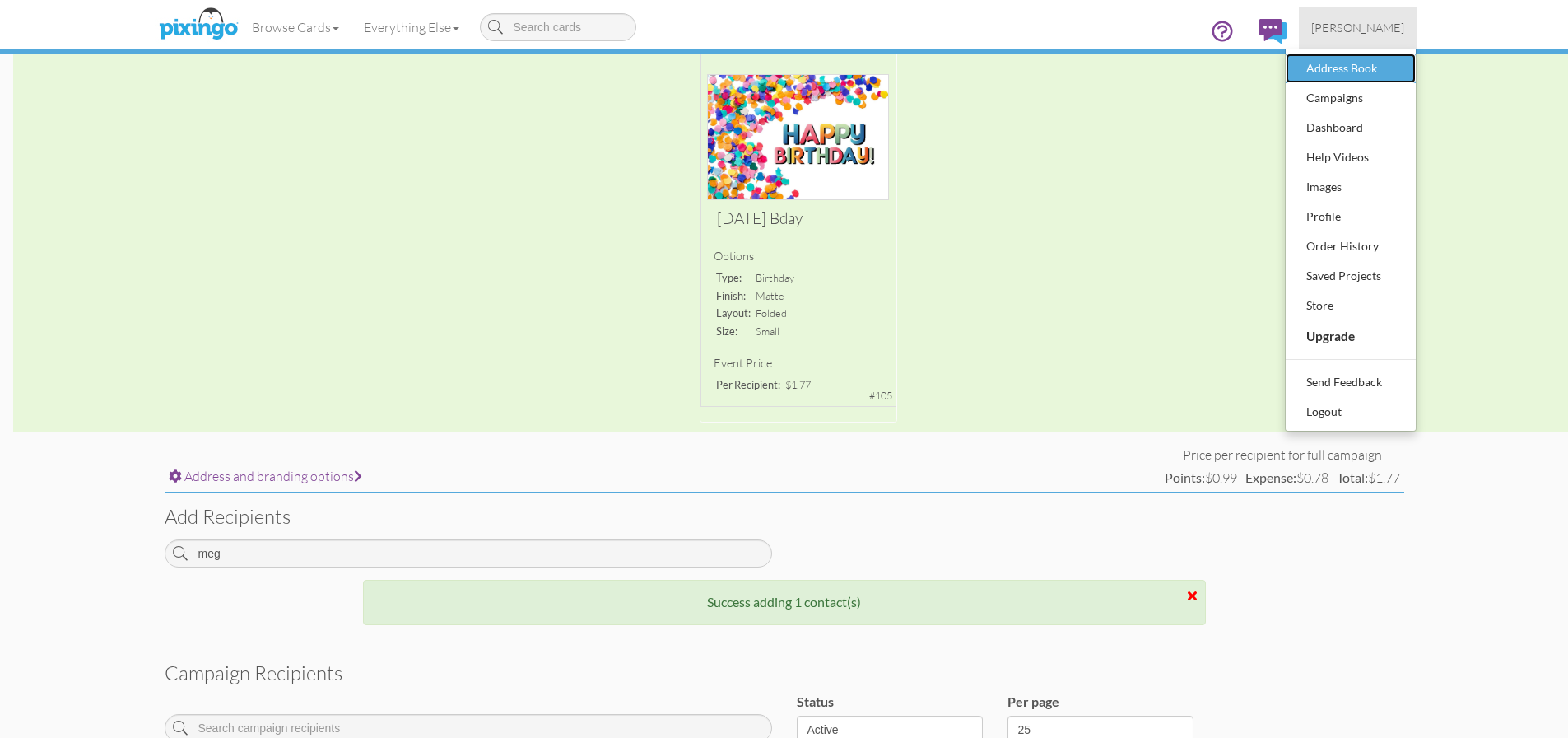
click at [1344, 63] on div "Address Book" at bounding box center [1350, 68] width 97 height 25
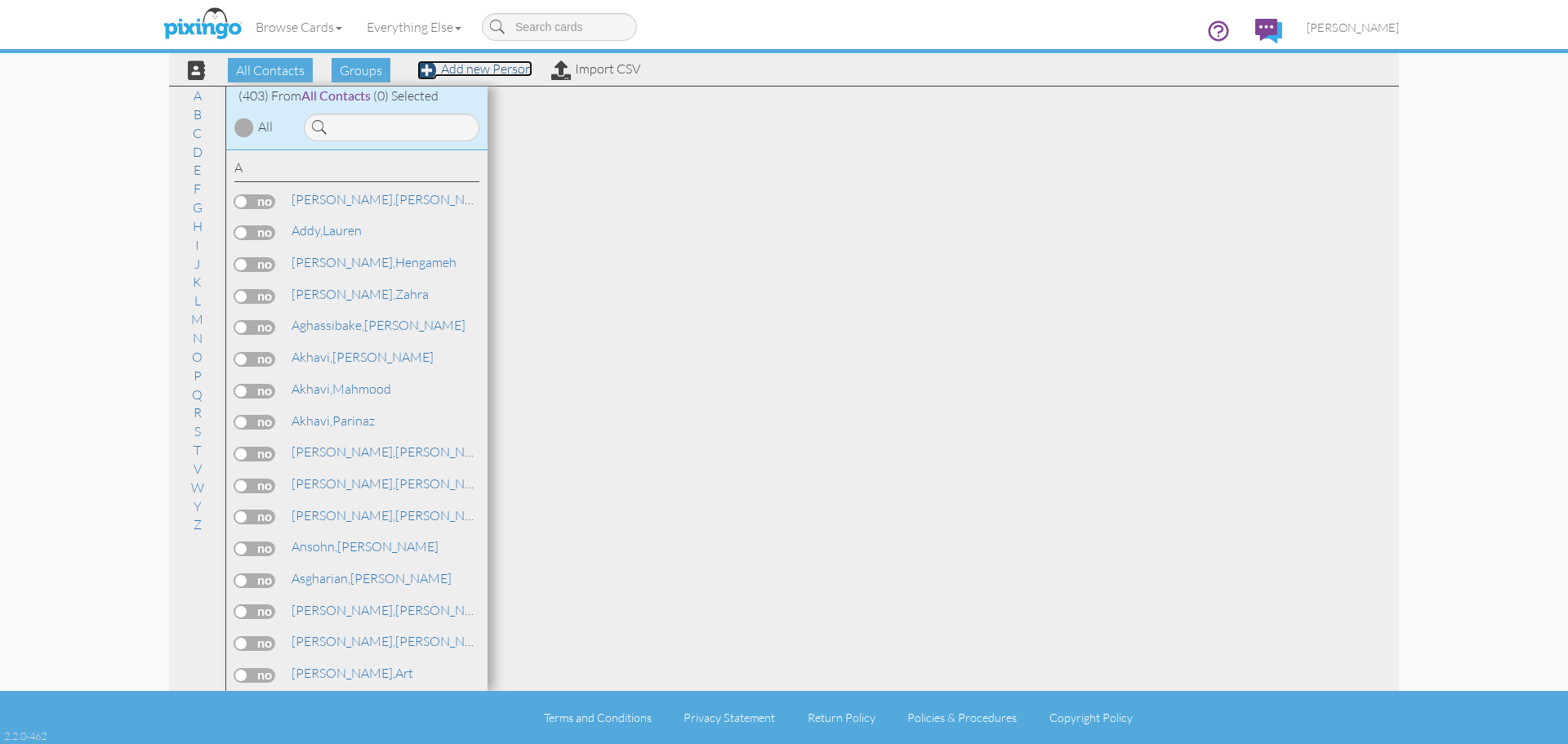
click at [496, 73] on link "Add new Person" at bounding box center [475, 68] width 115 height 17
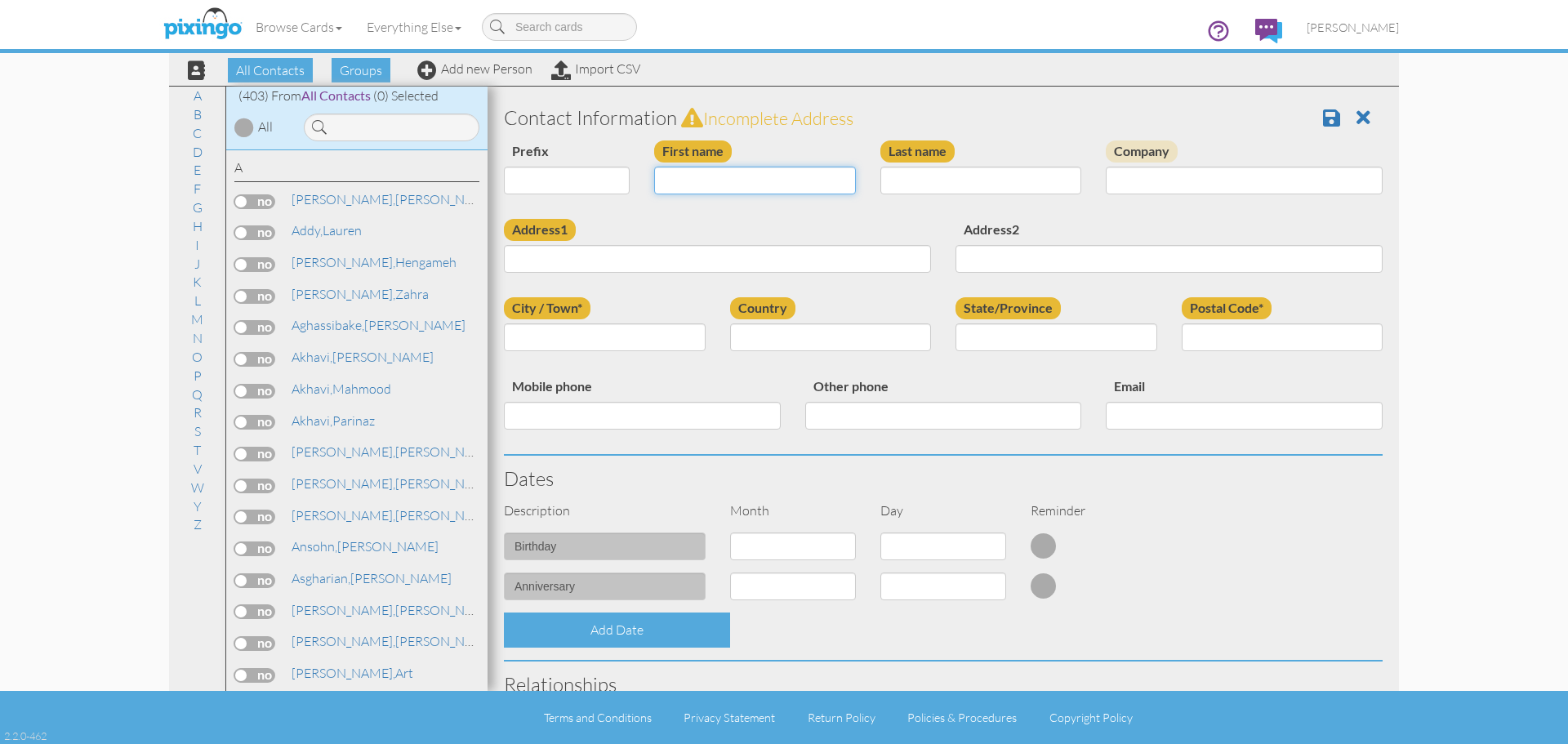
click at [714, 186] on input "First name" at bounding box center [755, 180] width 202 height 28
type input "[PERSON_NAME]"
type input "Pate"
type input "1108 Timbercreek Drive"
type input "Allen"
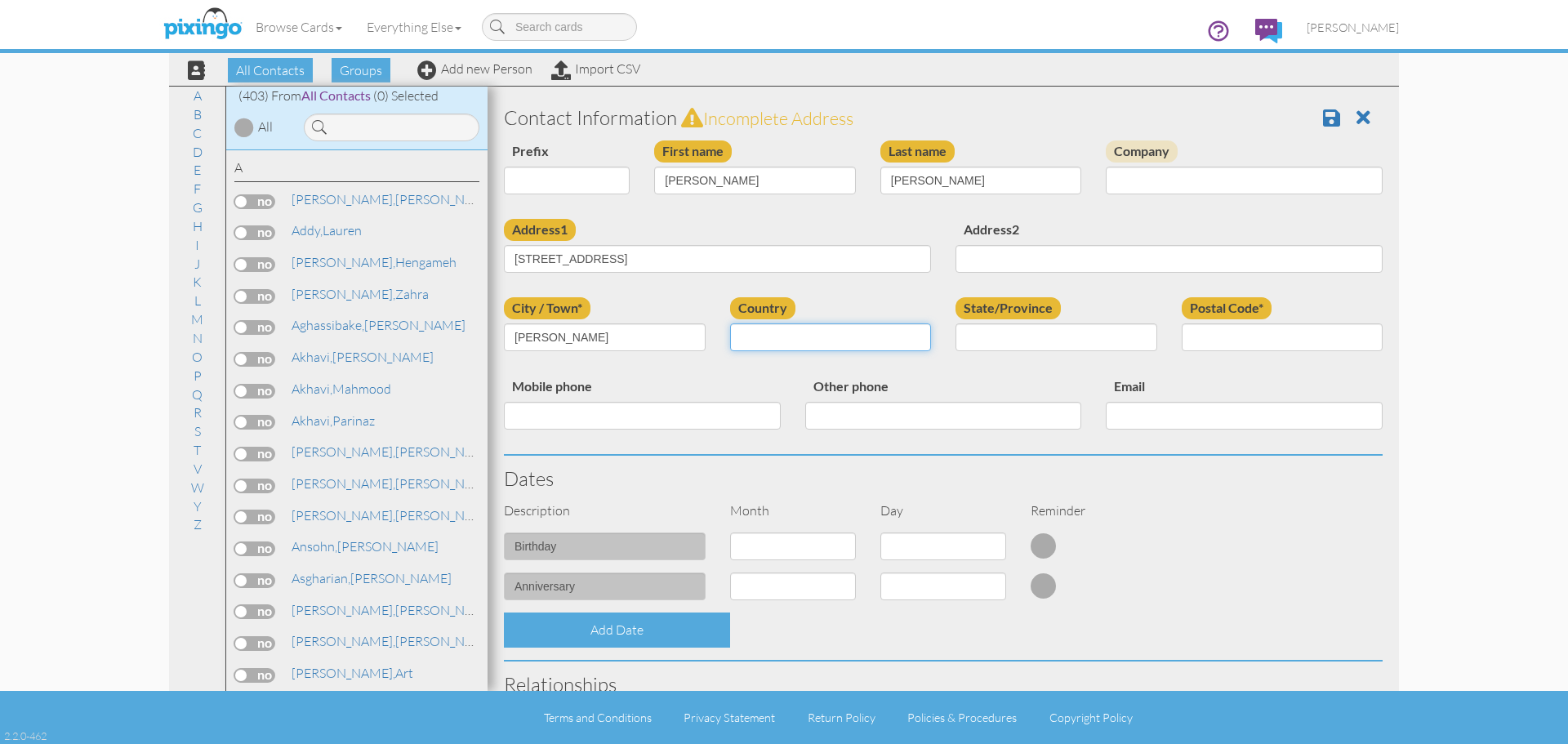
select select "object:4464"
select select "object:4762"
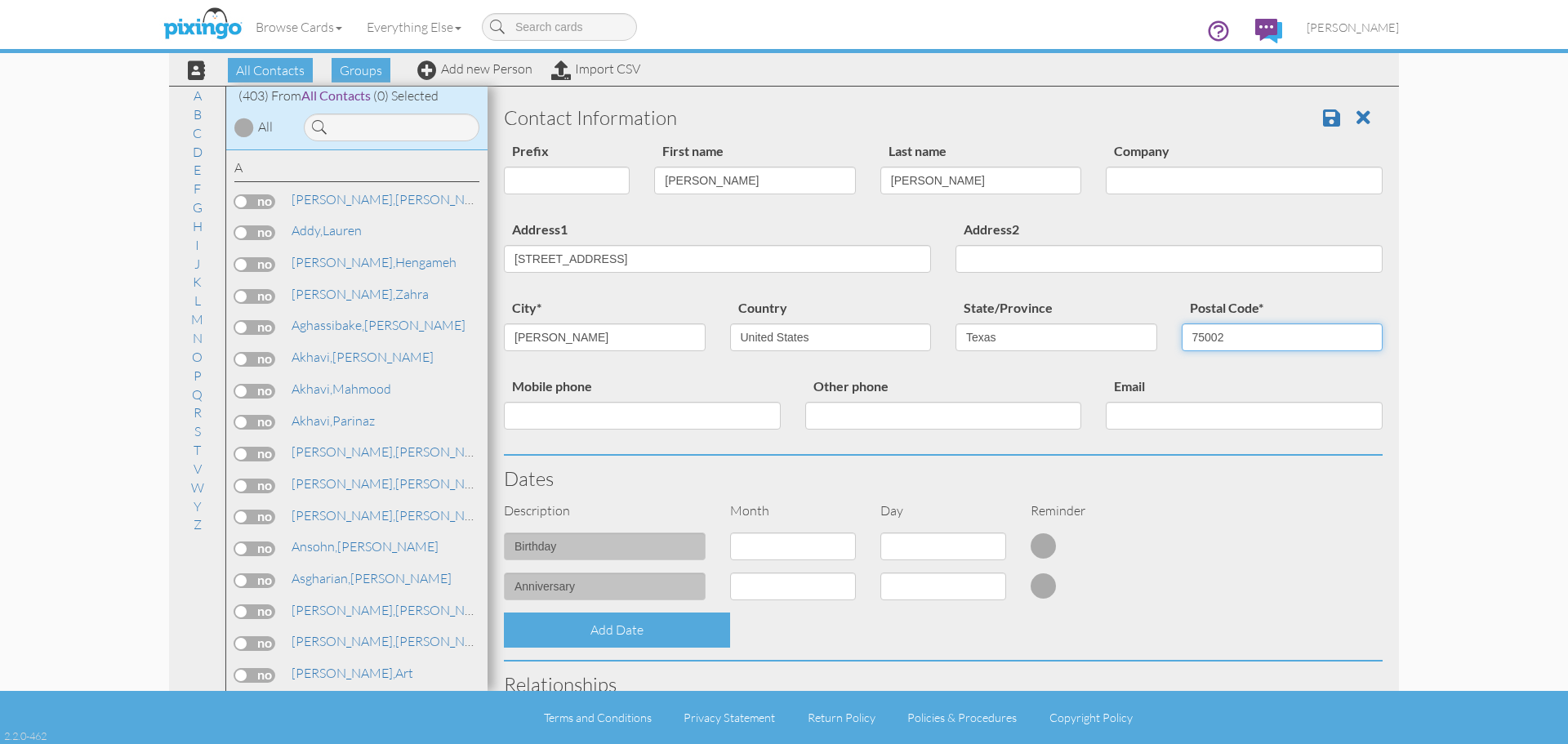
type input "75002"
click at [798, 536] on select "1 - [DATE] - [DATE] - [DATE] - [DATE] - [DATE] - [DATE] - [DATE] - [DATE] - [DA…" at bounding box center [792, 546] width 126 height 28
select select "object:4459"
click at [730, 532] on select "1 - [DATE] - [DATE] - [DATE] - [DATE] - [DATE] - [DATE] - [DATE] - [DATE] - [DA…" at bounding box center [792, 546] width 126 height 28
click at [934, 543] on select "1 2 3 4 5 6 7 8 9 10 11 12 13 14 15 16 17 18 19 20 21 22 23 24 25 26 27 28 29 3…" at bounding box center [943, 546] width 126 height 28
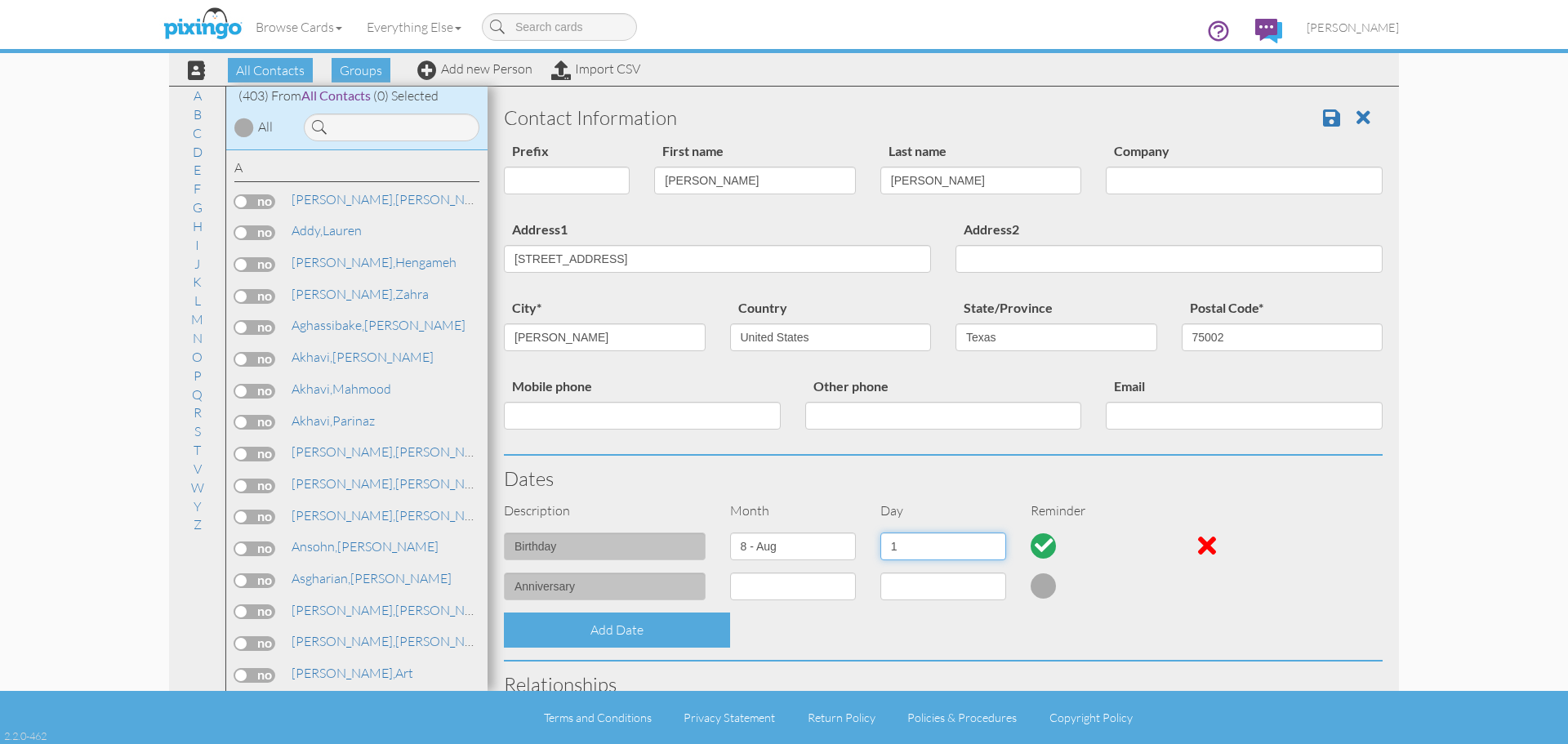
select select "number:28"
click at [880, 532] on select "1 2 3 4 5 6 7 8 9 10 11 12 13 14 15 16 17 18 19 20 21 22 23 24 25 26 27 28 29 3…" at bounding box center [943, 546] width 126 height 28
click at [1323, 120] on span at bounding box center [1331, 118] width 17 height 20
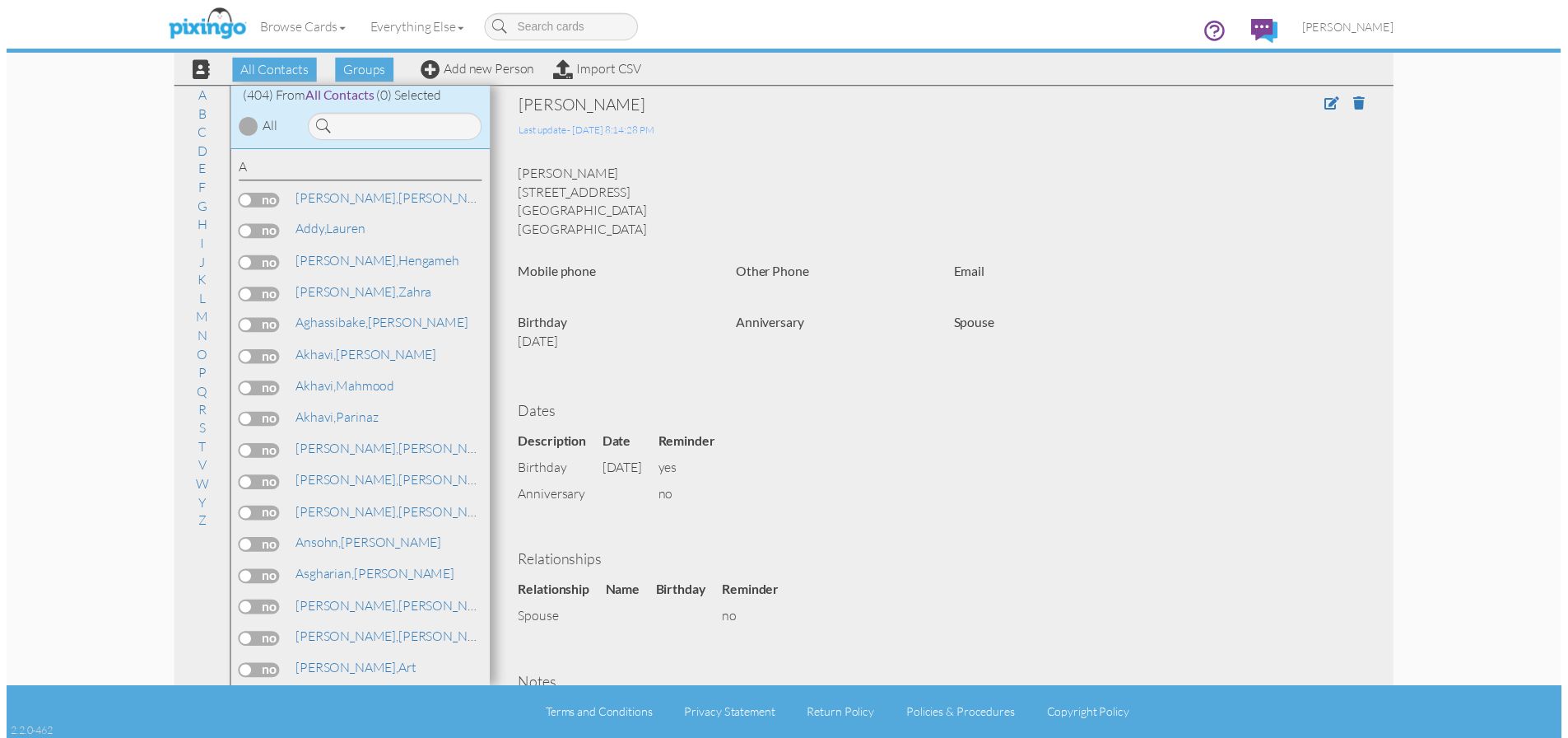
scroll to position [132, 0]
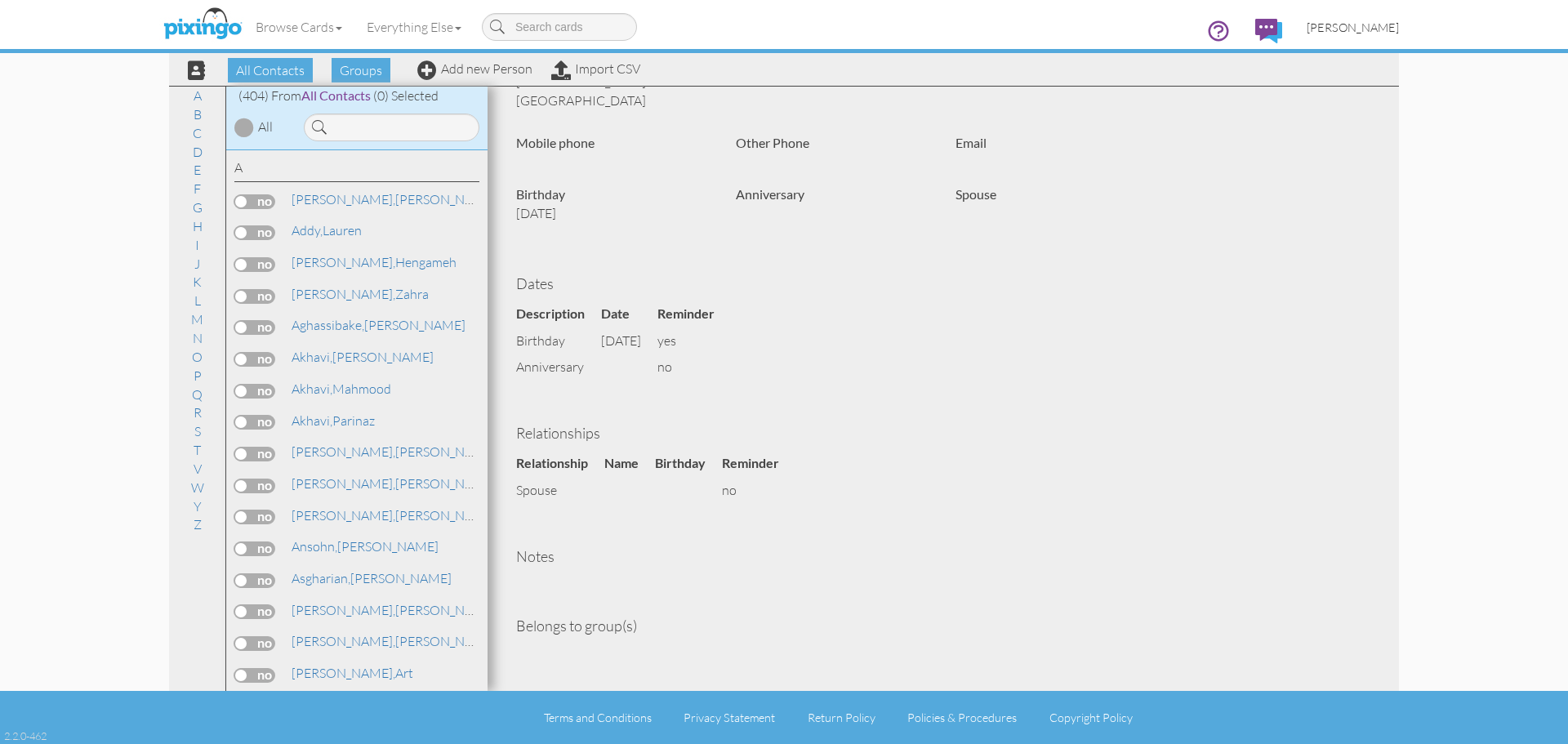
click at [1356, 31] on span "[PERSON_NAME]" at bounding box center [1352, 28] width 92 height 14
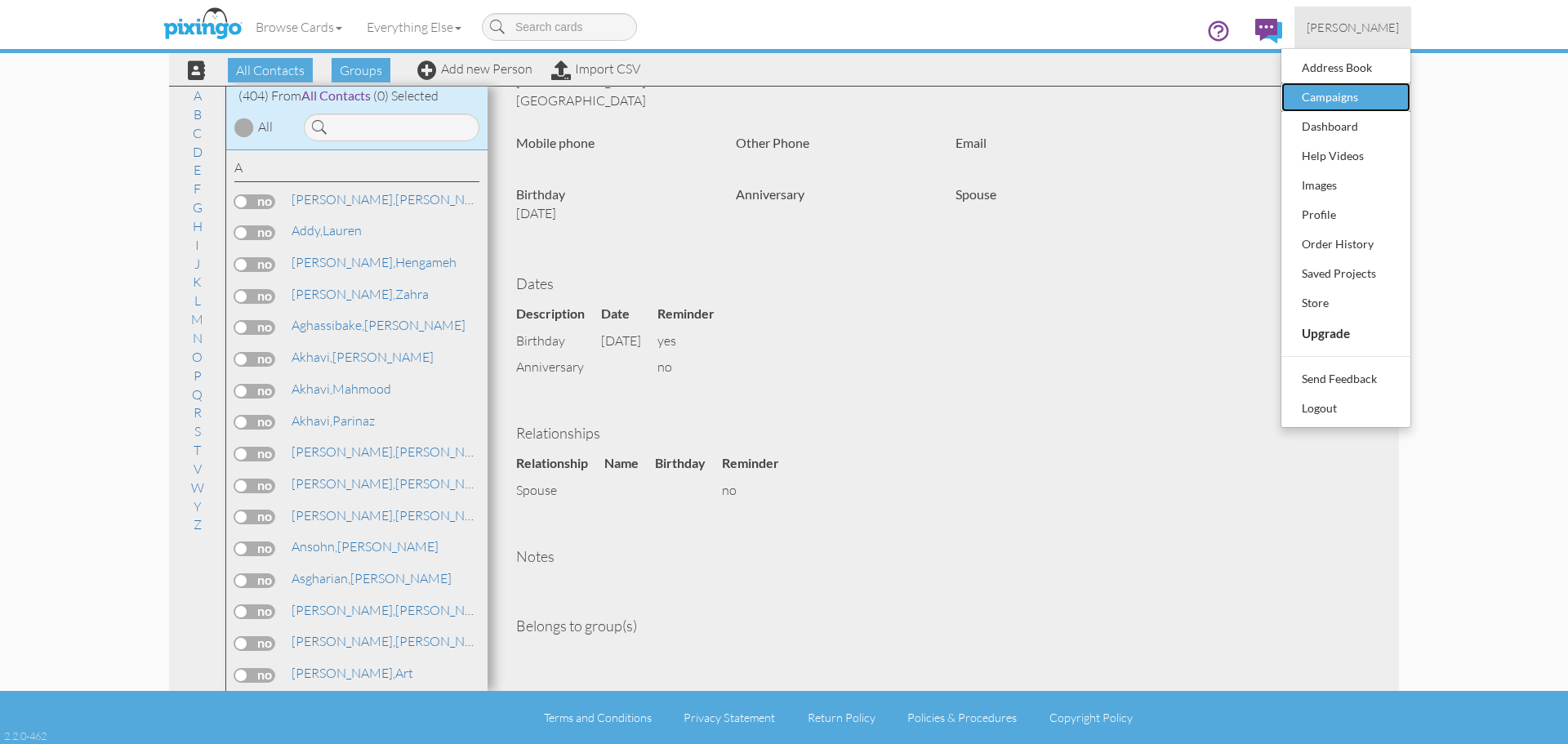
click at [1343, 94] on div "Campaigns" at bounding box center [1345, 97] width 96 height 25
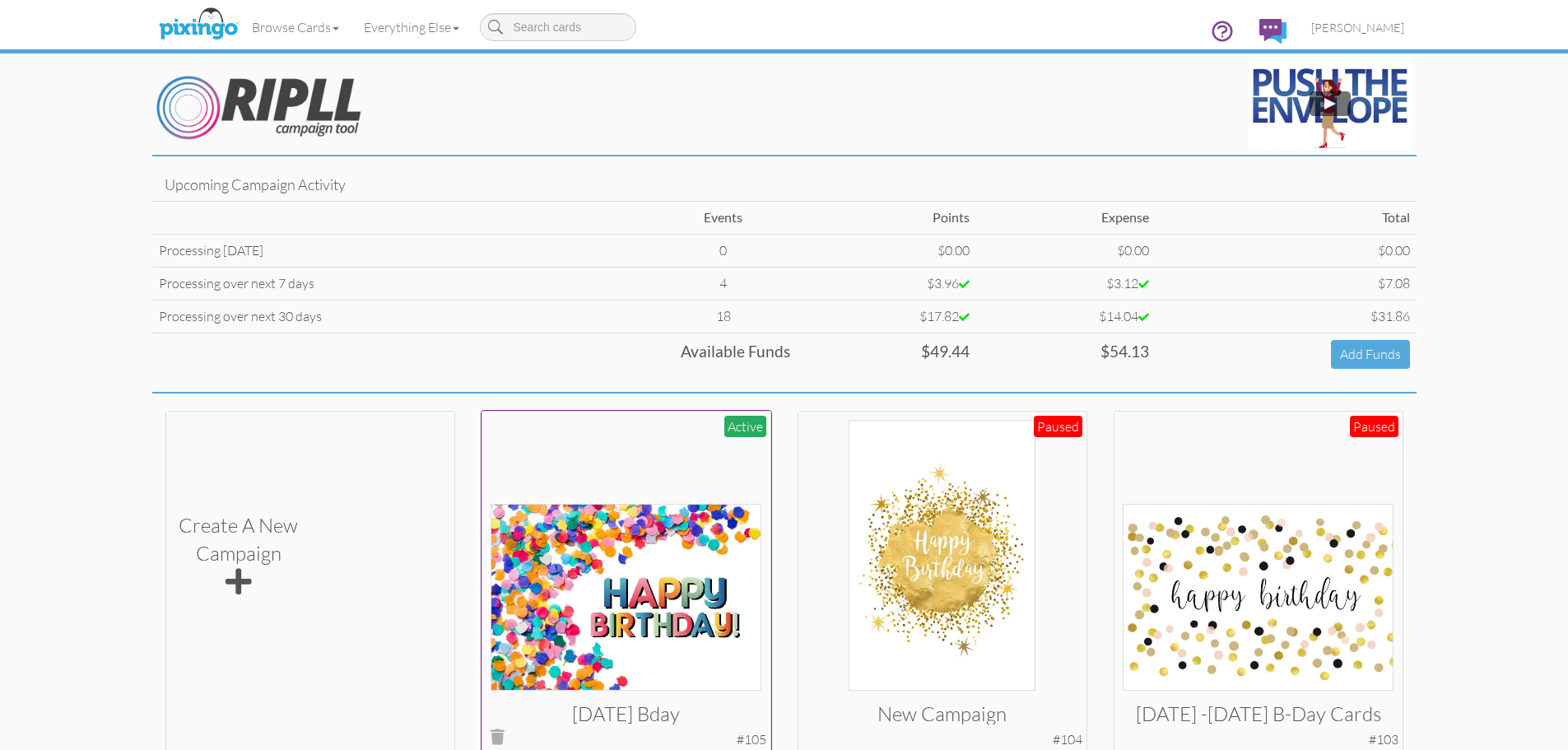
click at [633, 574] on img at bounding box center [626, 596] width 271 height 187
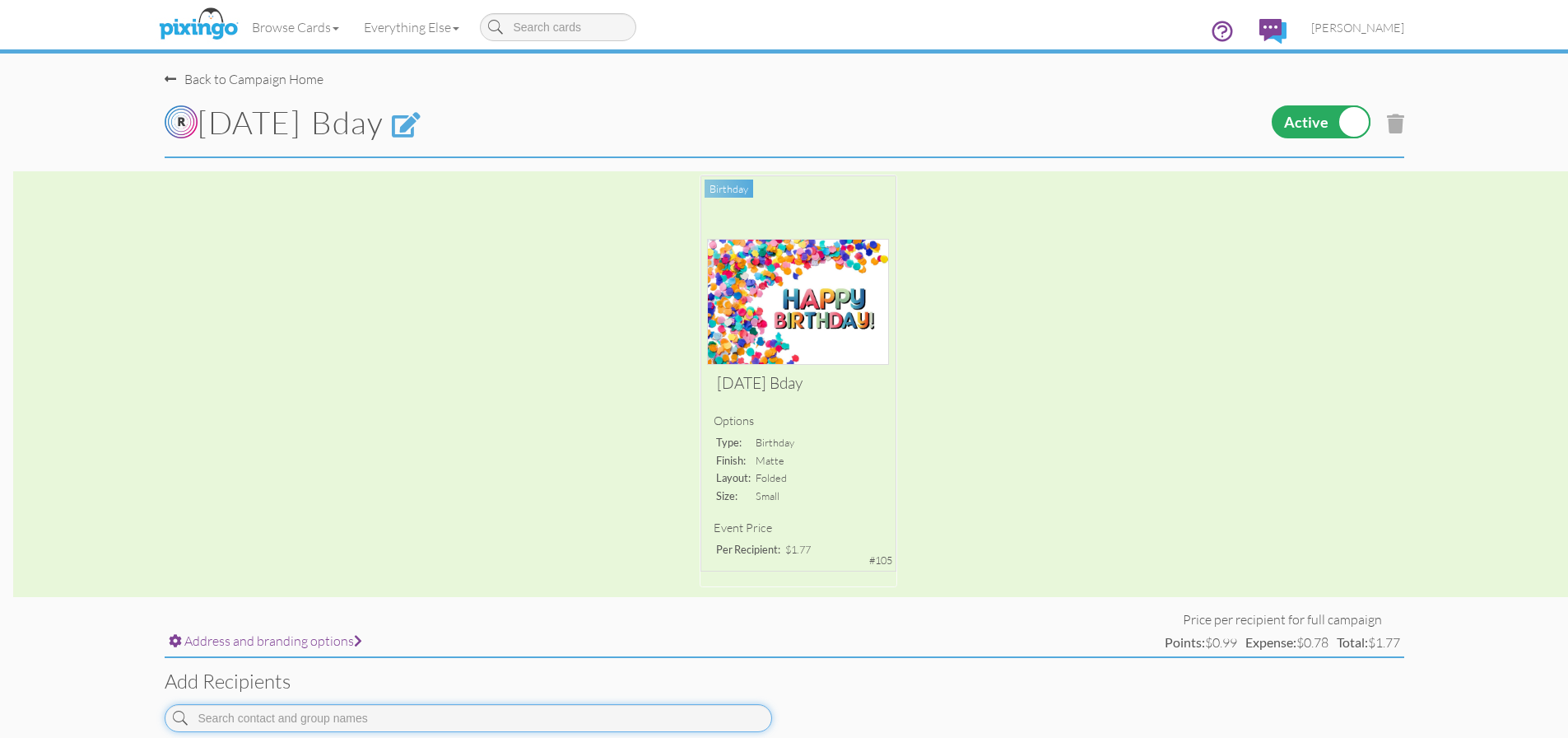
click at [307, 717] on input at bounding box center [468, 718] width 607 height 28
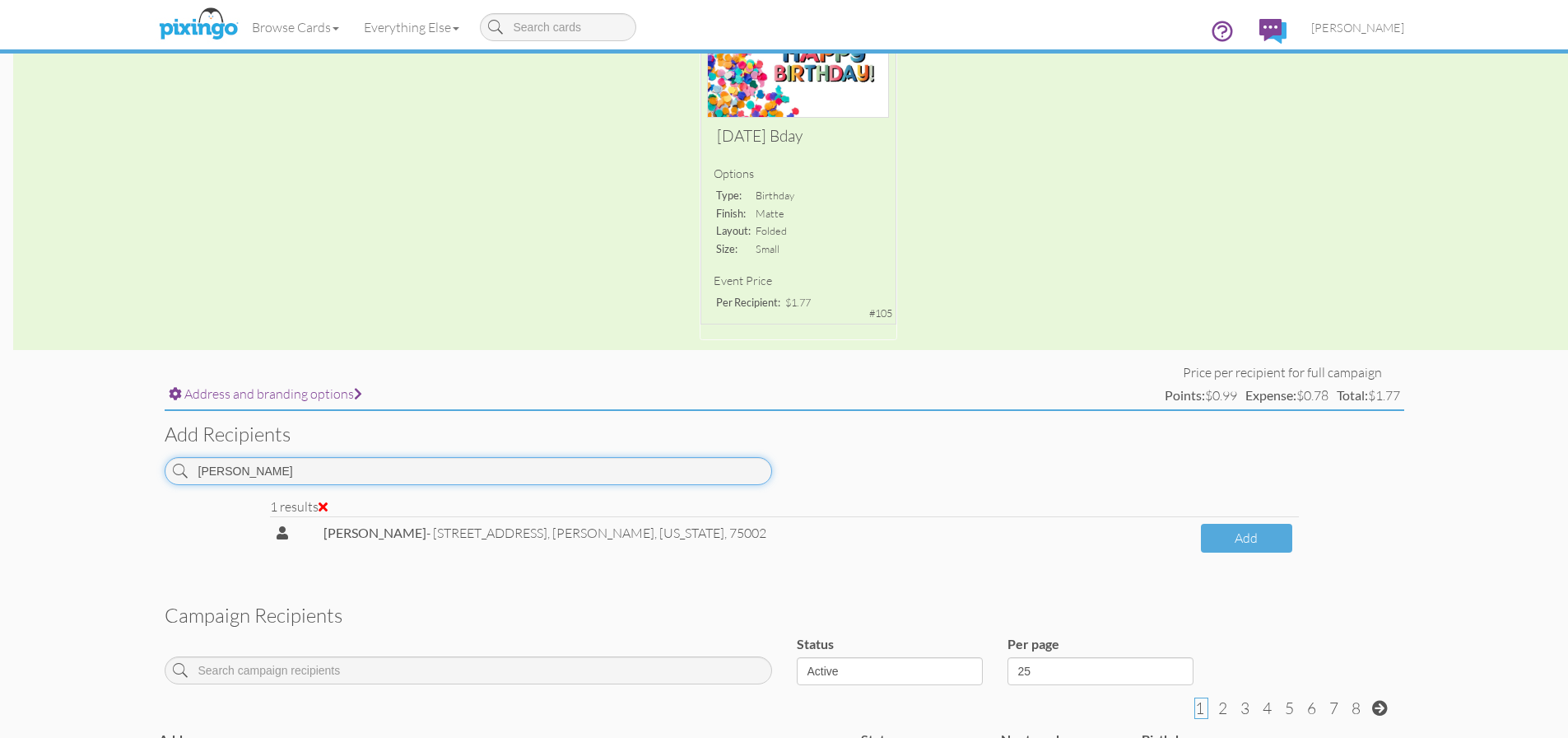
scroll to position [329, 0]
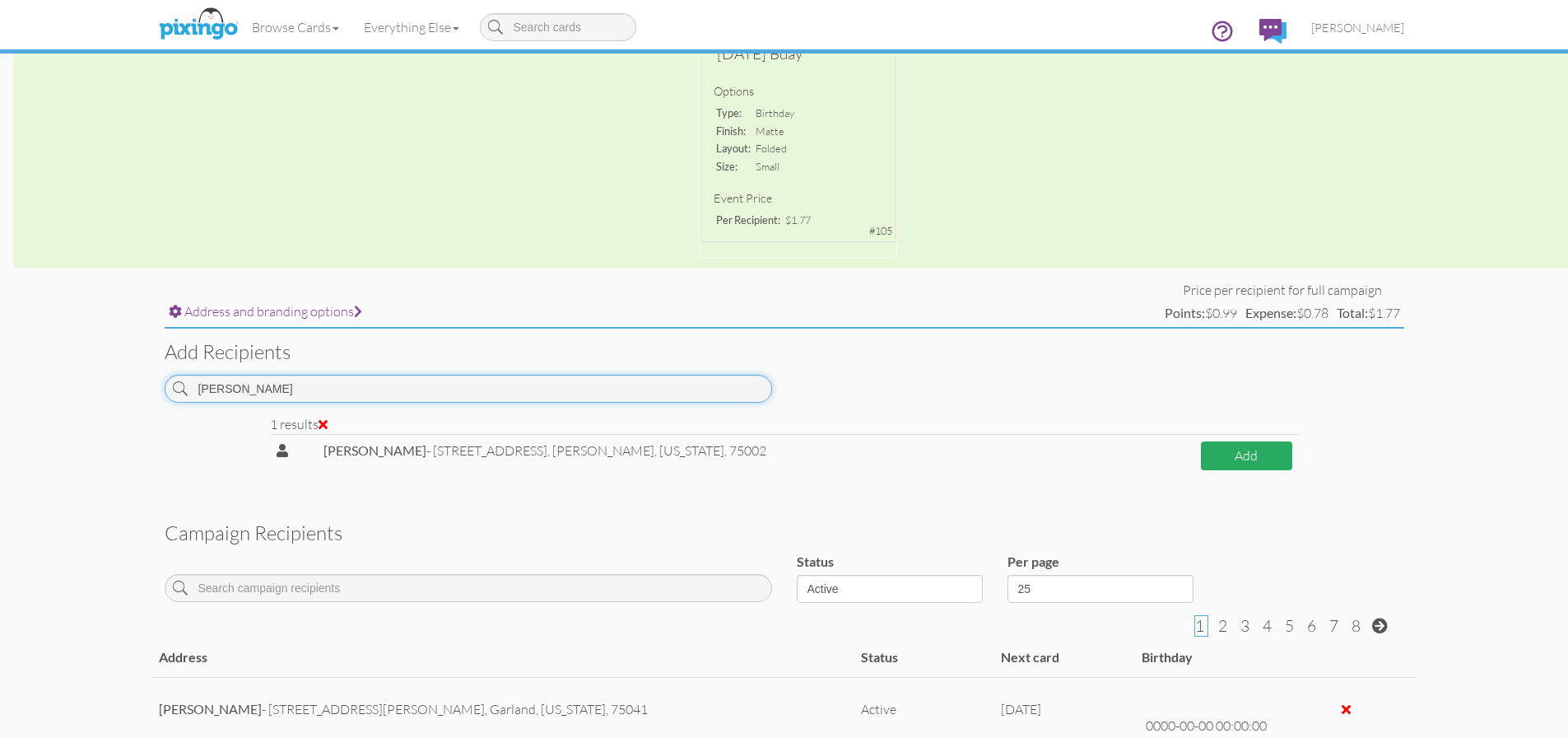
type input "[PERSON_NAME]"
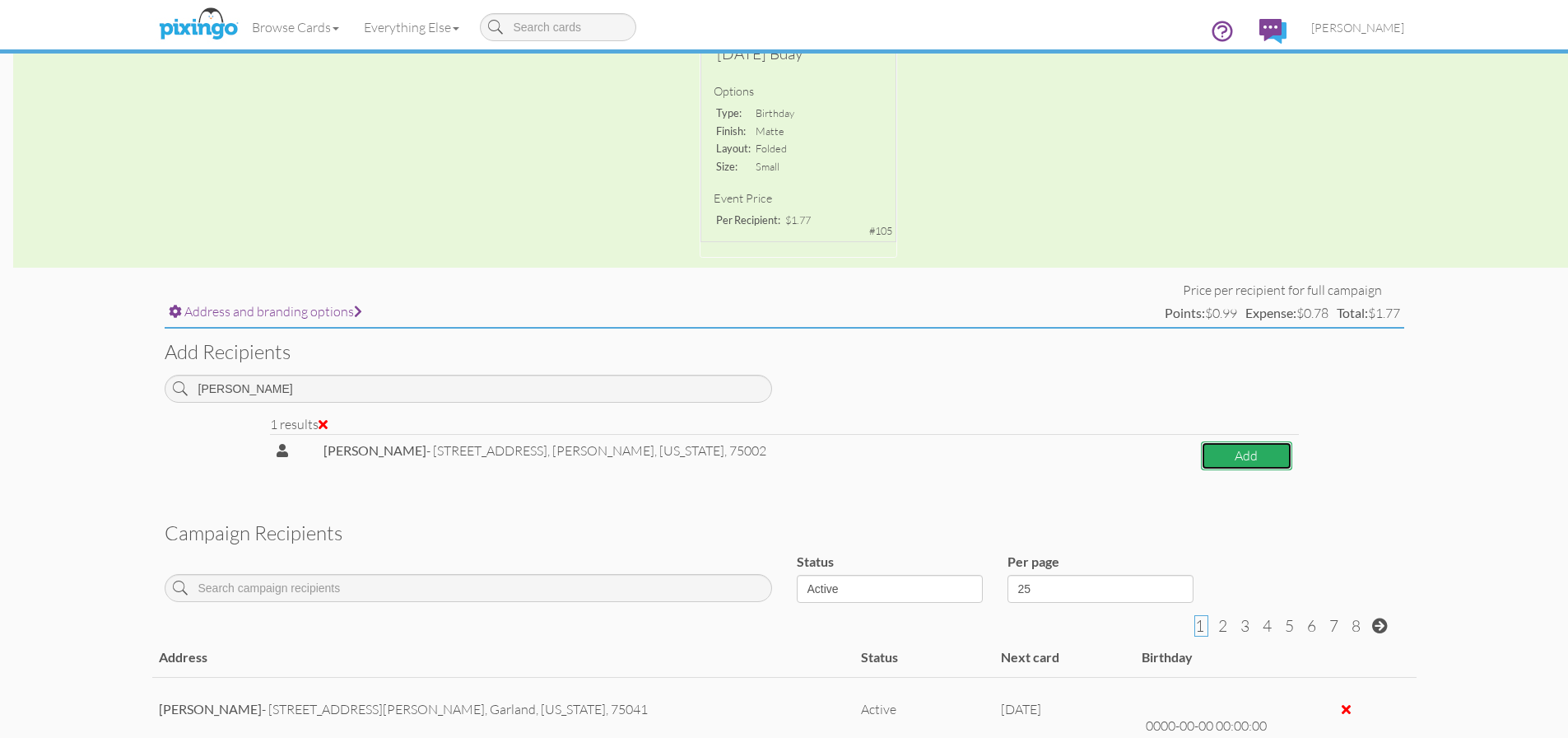
click at [1248, 458] on button "Add" at bounding box center [1246, 456] width 92 height 29
